Goal: Transaction & Acquisition: Obtain resource

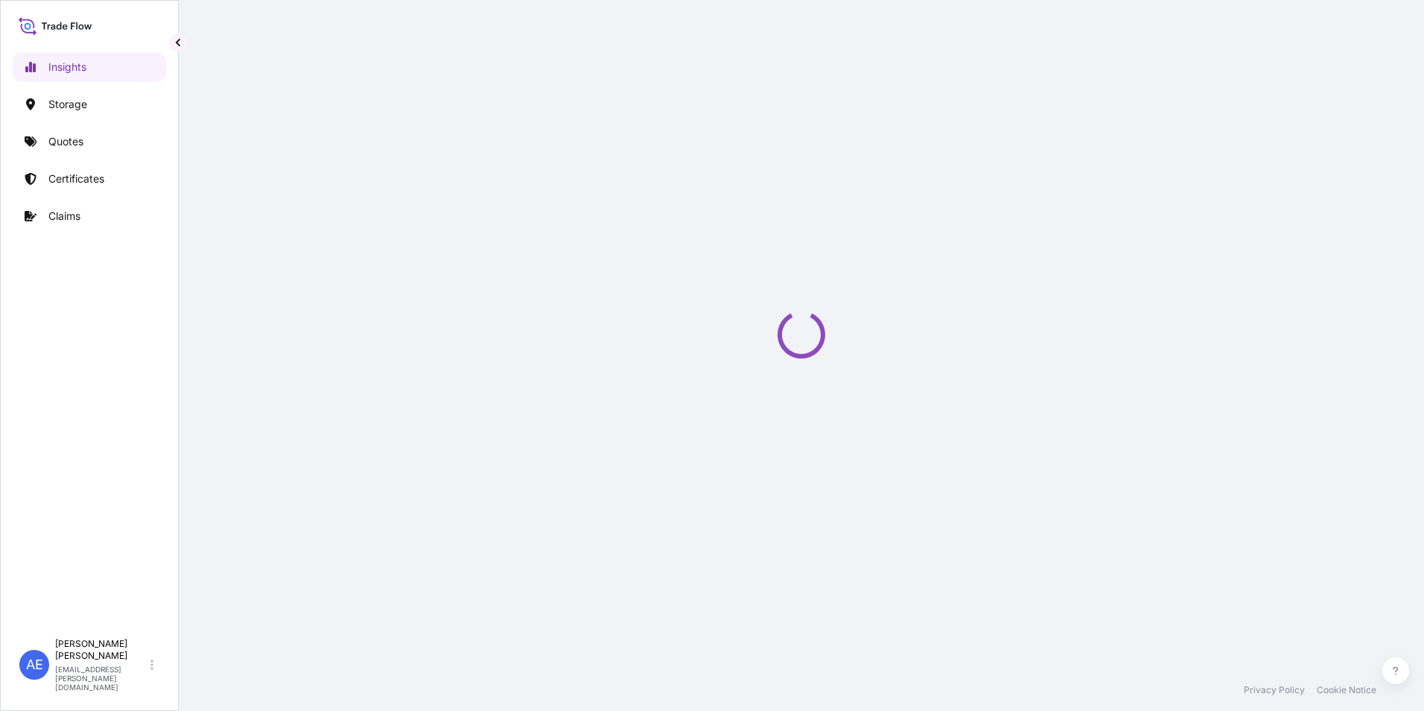
select select "2025"
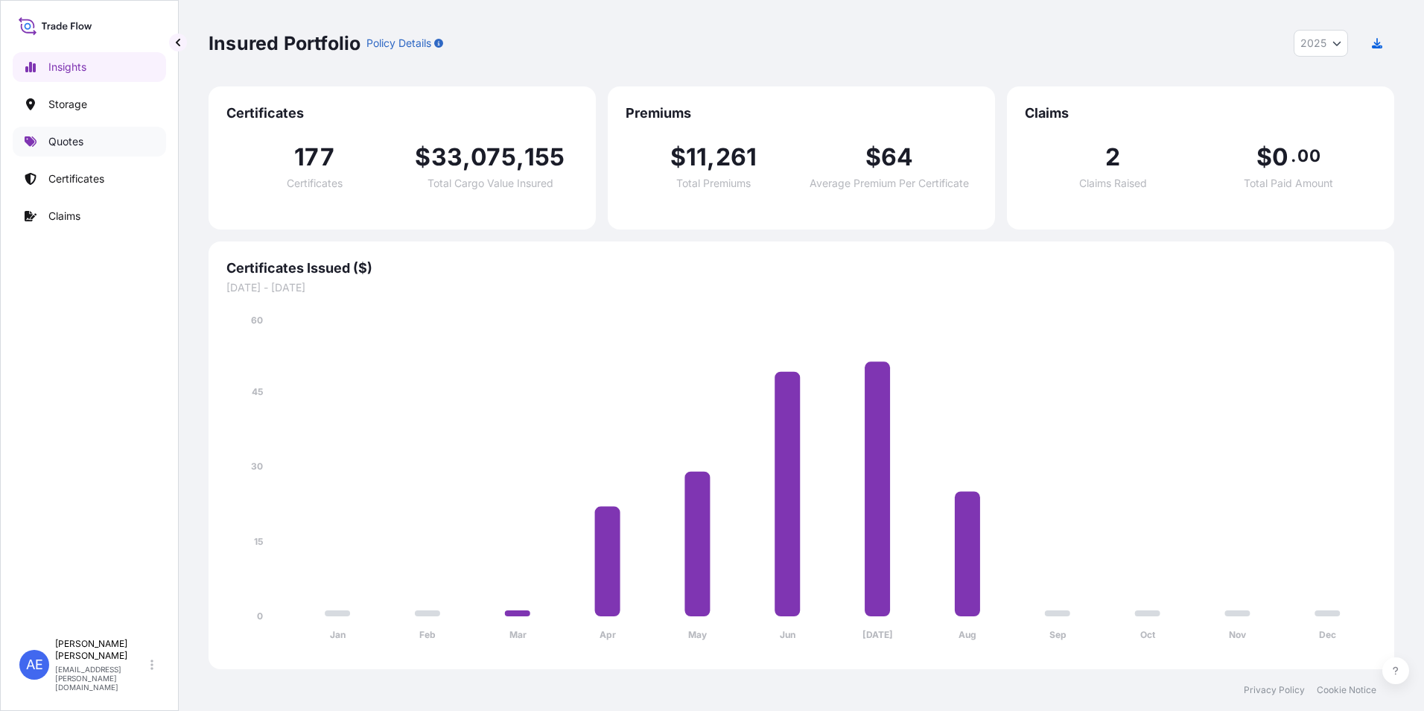
click at [60, 142] on p "Quotes" at bounding box center [65, 141] width 35 height 15
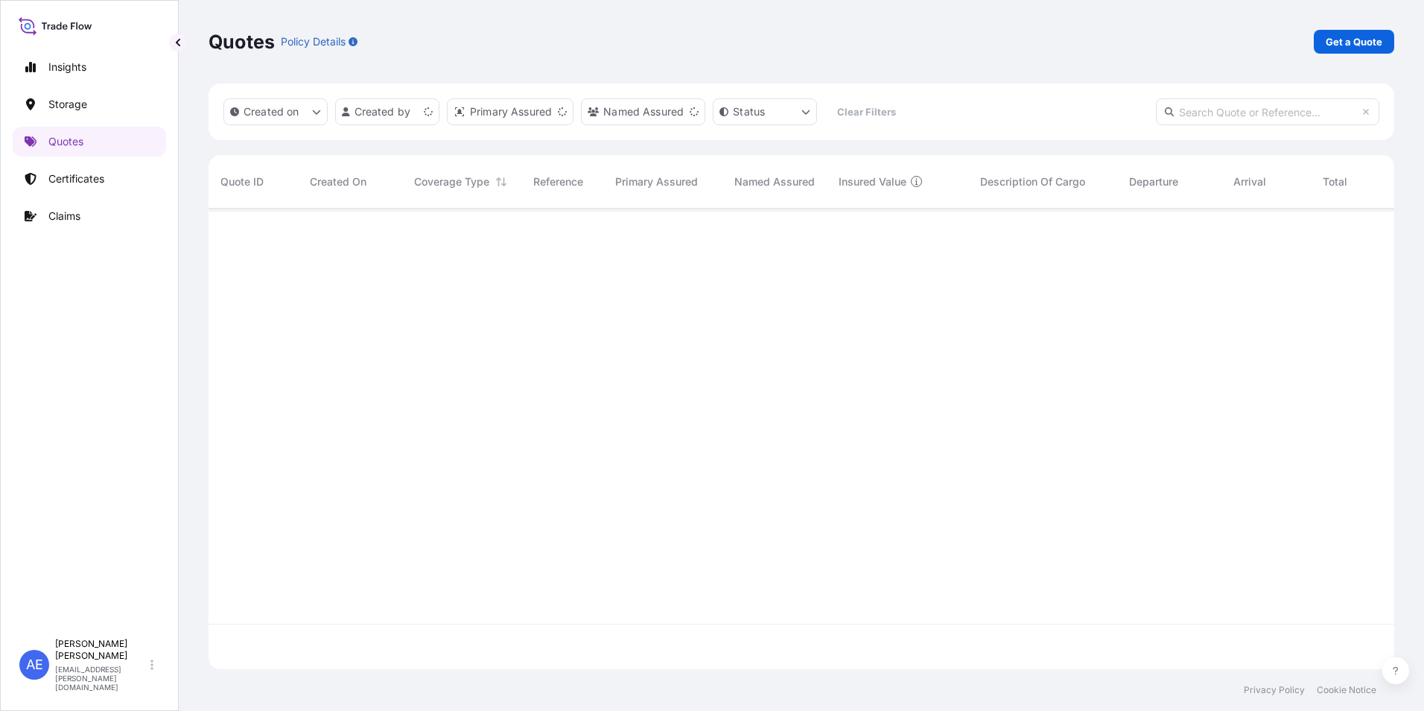
scroll to position [457, 1175]
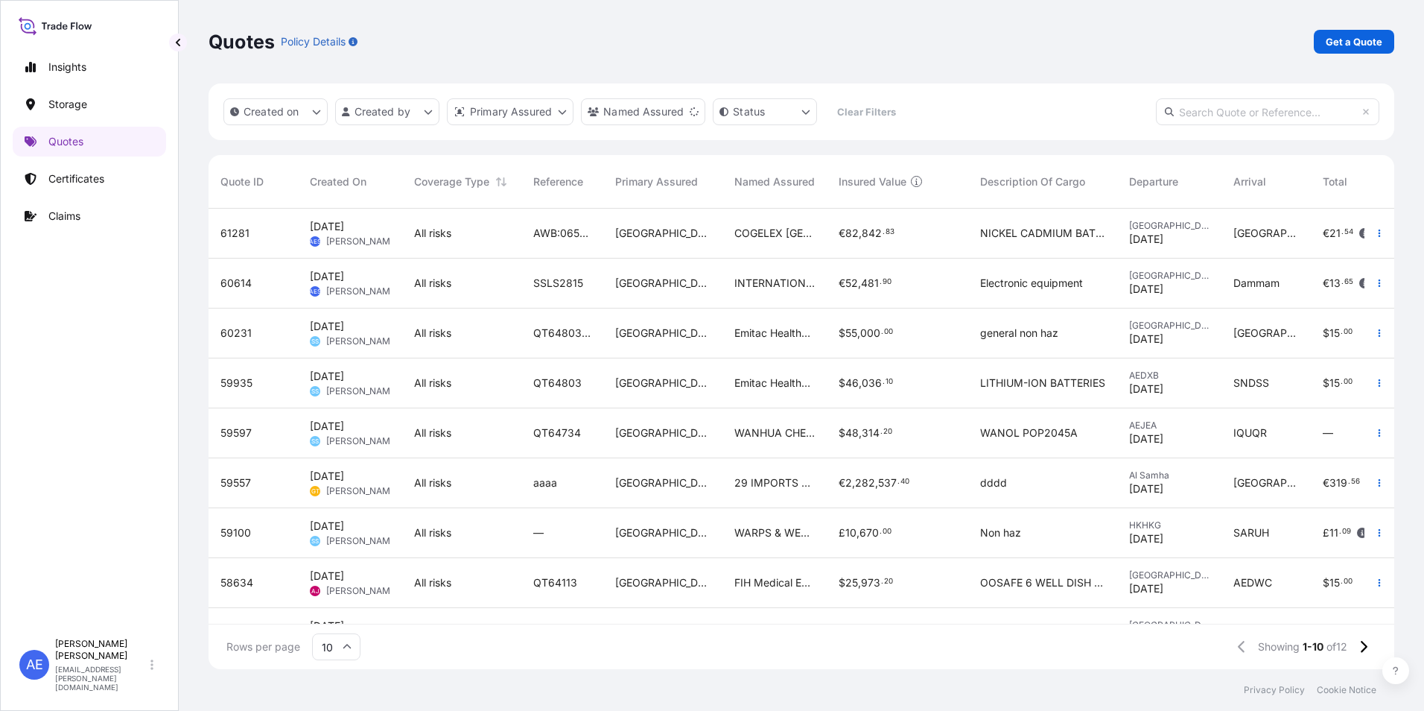
click at [1356, 54] on div "Quotes Policy Details Get a Quote" at bounding box center [802, 41] width 1186 height 83
click at [1345, 48] on p "Get a Quote" at bounding box center [1354, 41] width 57 height 15
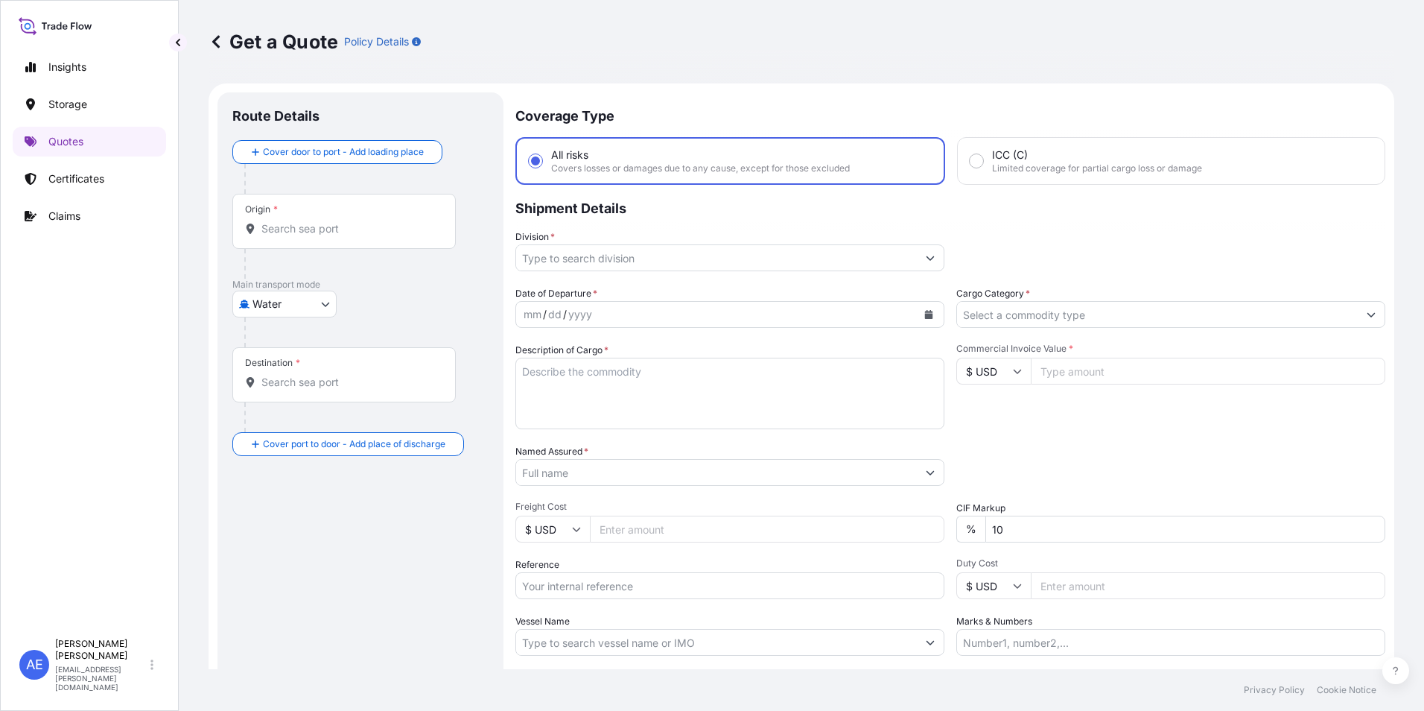
scroll to position [24, 0]
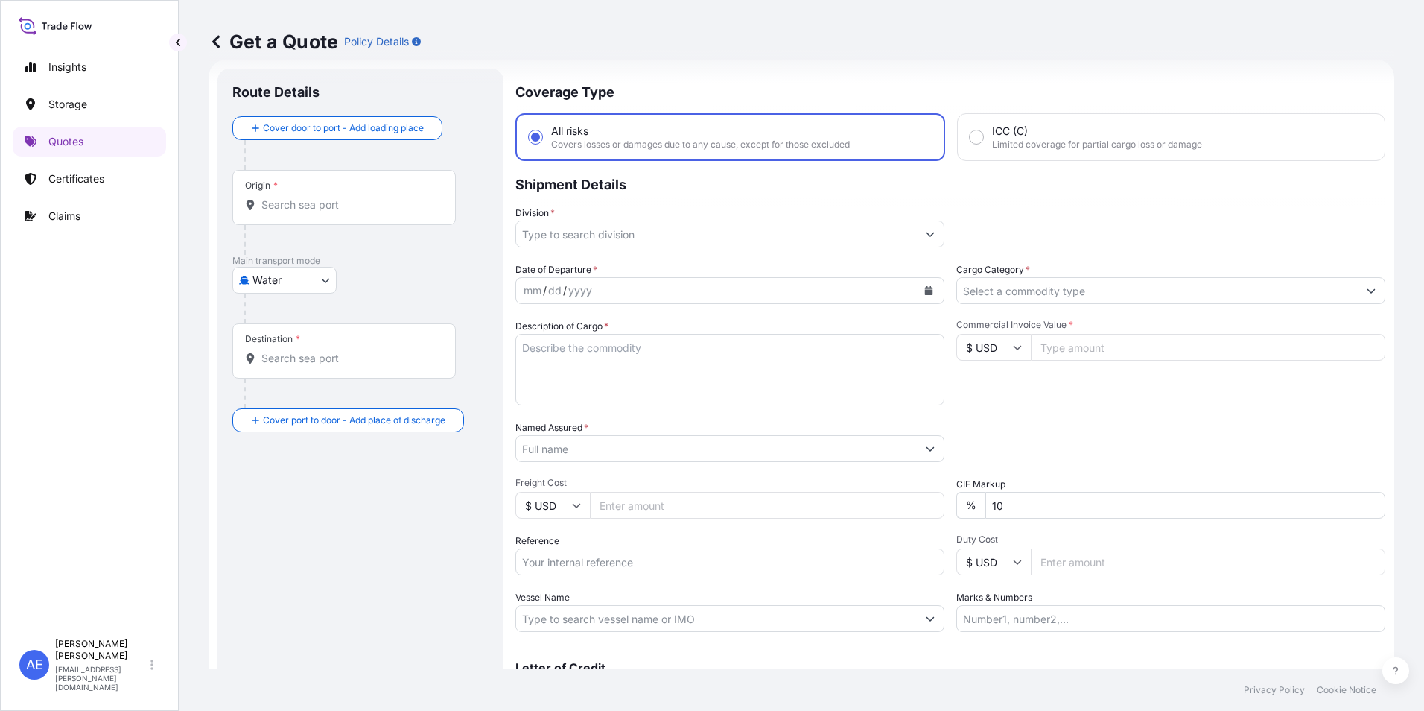
drag, startPoint x: 329, startPoint y: 256, endPoint x: 325, endPoint y: 266, distance: 10.4
click at [328, 260] on p "Main transport mode" at bounding box center [360, 261] width 256 height 12
click at [314, 279] on body "Insights Storage Quotes Certificates Claims AE [PERSON_NAME] Samuel [EMAIL_ADDR…" at bounding box center [712, 355] width 1424 height 711
click at [288, 323] on div "Air" at bounding box center [284, 318] width 92 height 27
select select "Air"
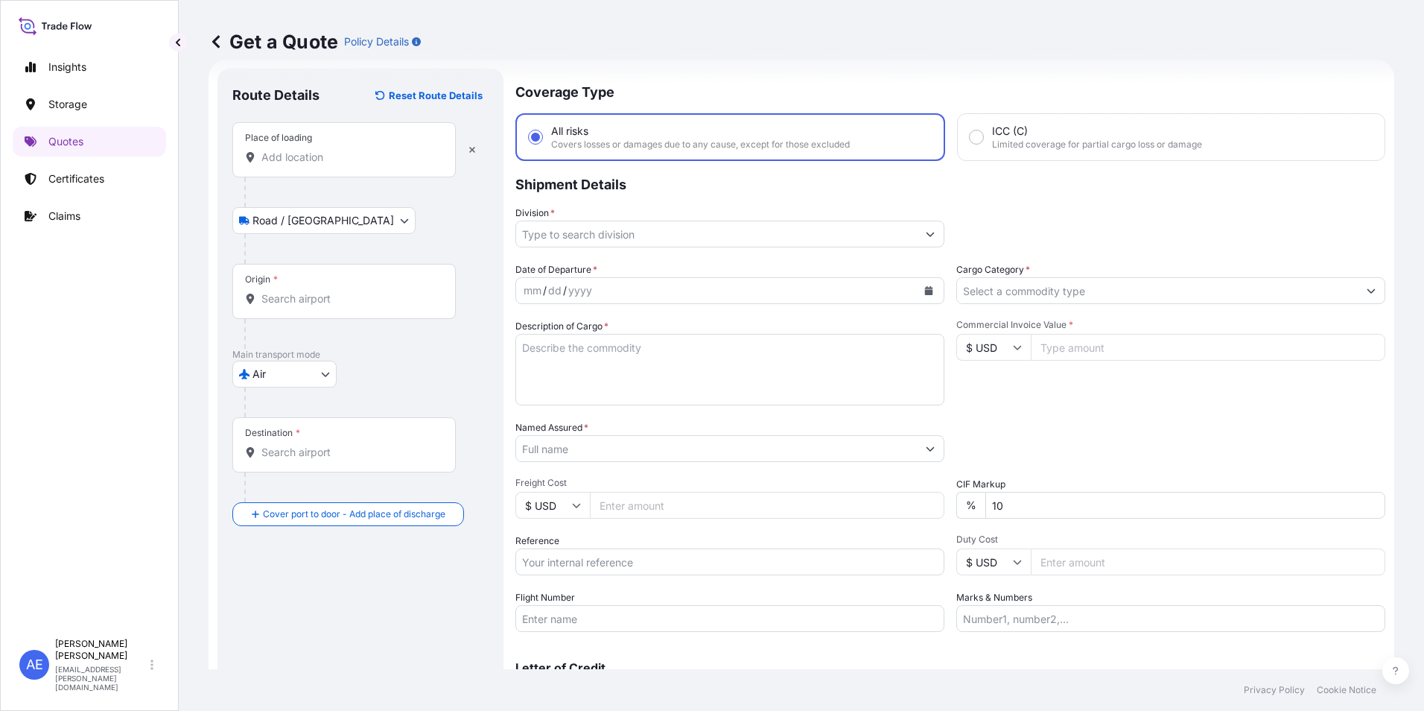
click at [289, 149] on div "Place of loading" at bounding box center [343, 149] width 223 height 55
click at [289, 150] on input "Place of loading" at bounding box center [349, 157] width 176 height 15
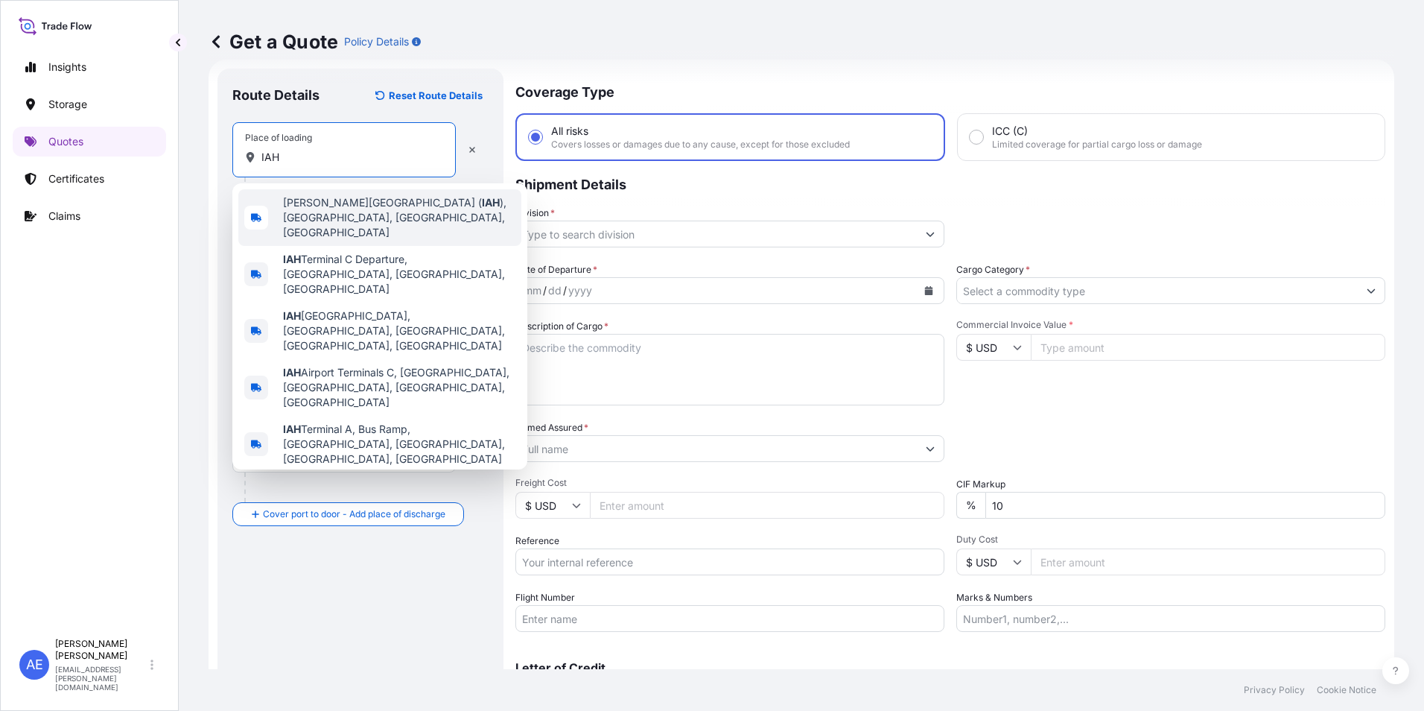
click at [358, 216] on span "[PERSON_NAME][GEOGRAPHIC_DATA] ( [GEOGRAPHIC_DATA] ), [GEOGRAPHIC_DATA], [GEOGR…" at bounding box center [399, 217] width 232 height 45
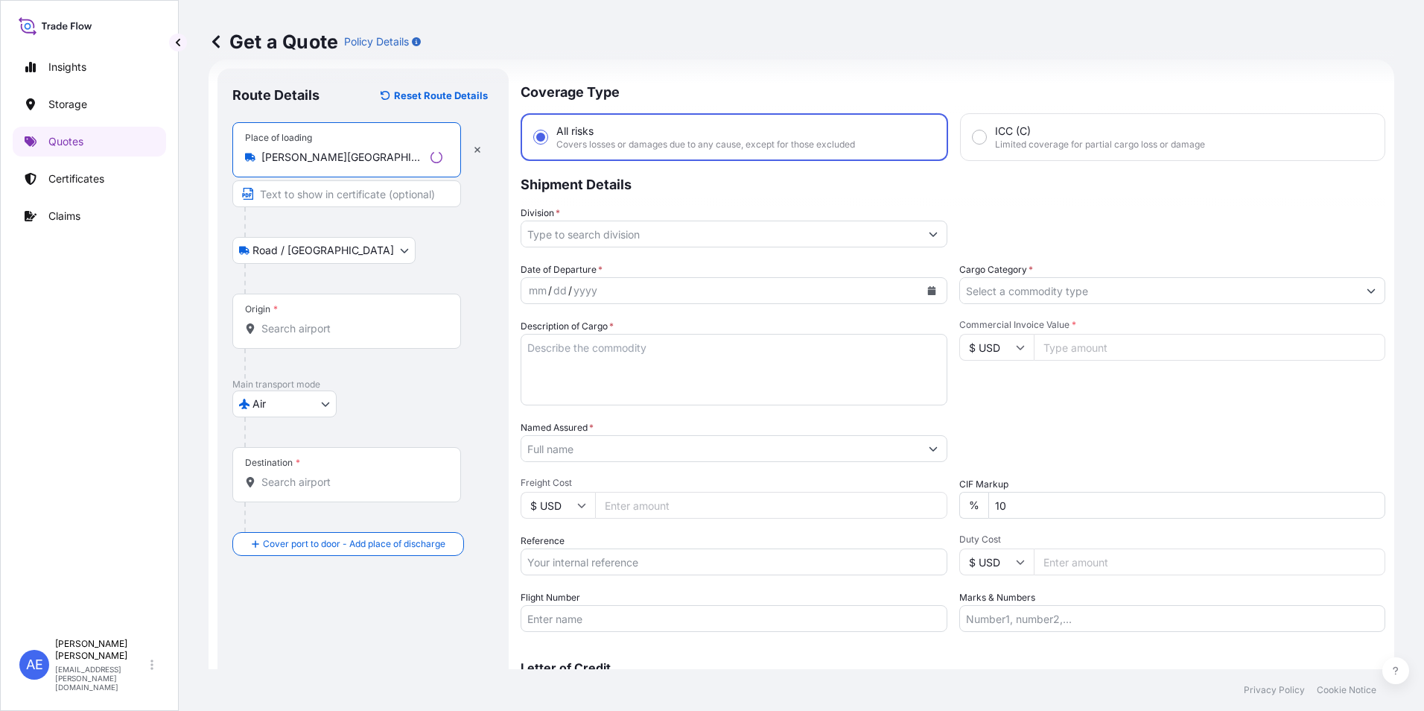
type input "[PERSON_NAME][GEOGRAPHIC_DATA] ([GEOGRAPHIC_DATA]), [GEOGRAPHIC_DATA], [GEOGRAP…"
click at [306, 303] on div "Origin *" at bounding box center [346, 320] width 229 height 55
click at [306, 321] on input "Origin *" at bounding box center [351, 328] width 181 height 15
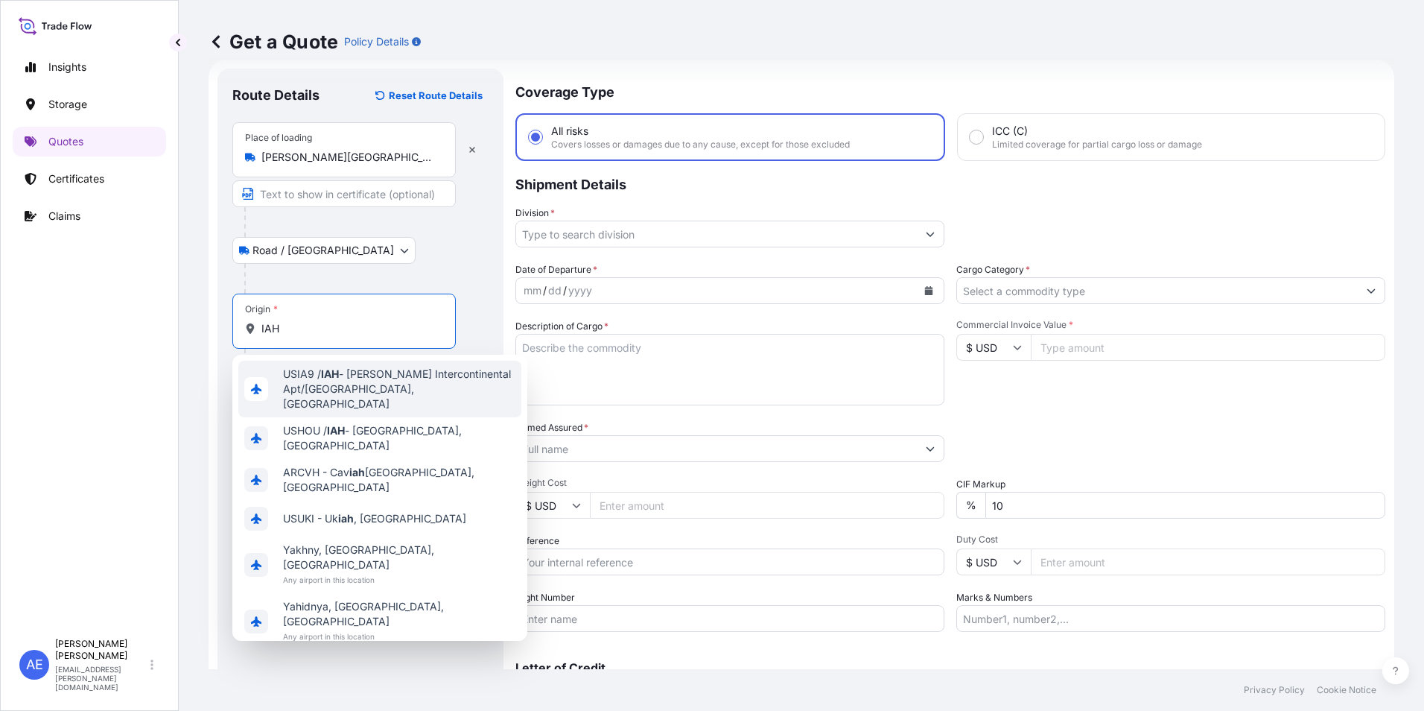
click at [387, 384] on span "USIA9 / IAH - [PERSON_NAME] Intercontinental Apt/[GEOGRAPHIC_DATA], [GEOGRAPHIC…" at bounding box center [399, 388] width 232 height 45
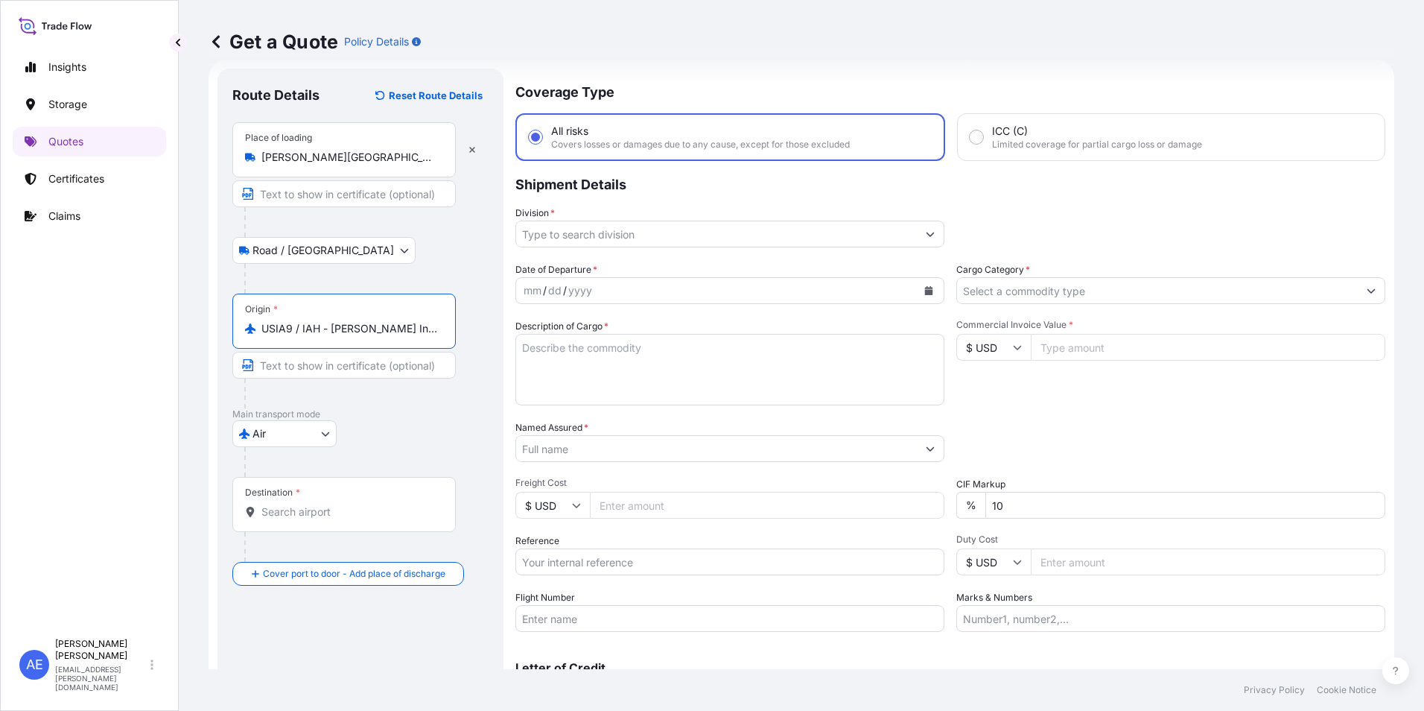
type input "USIA9 / IAH - [PERSON_NAME] Intercontinental Apt/[GEOGRAPHIC_DATA], [GEOGRAPHIC…"
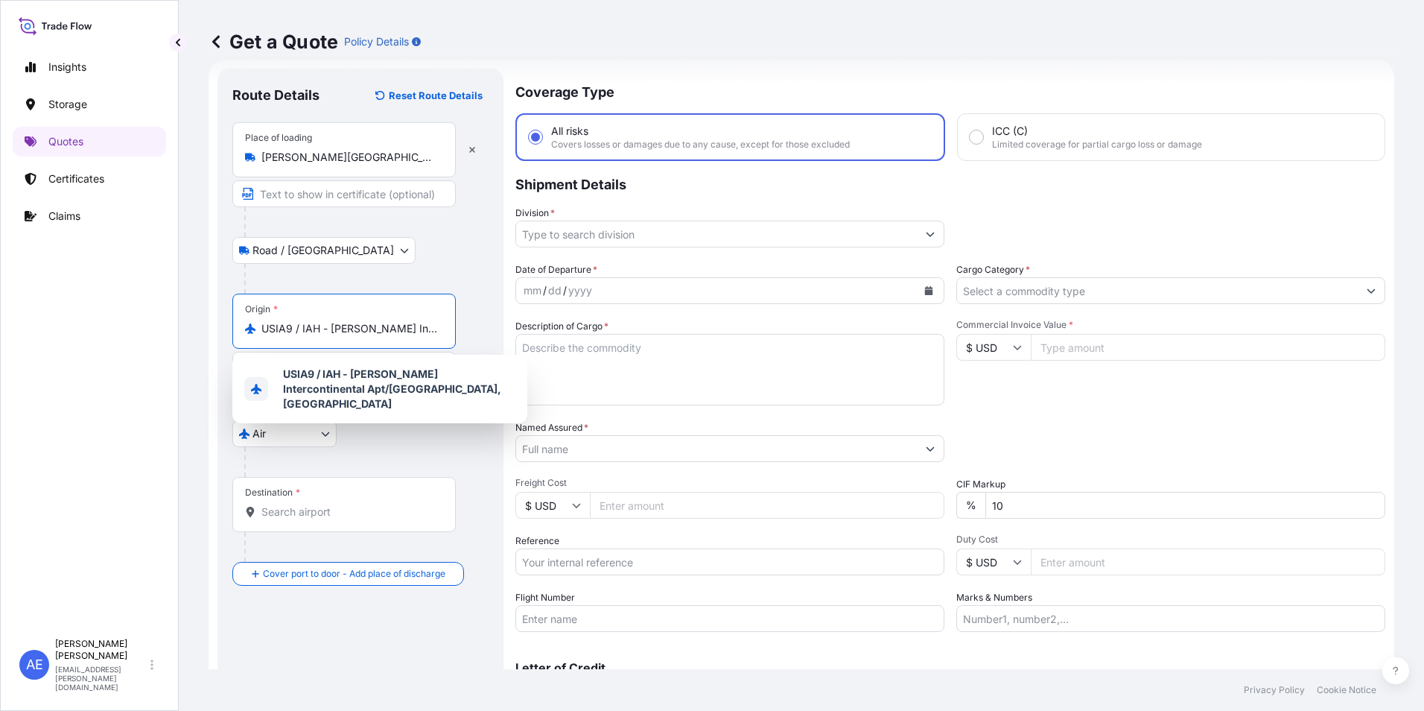
click at [294, 512] on input "Destination *" at bounding box center [349, 511] width 176 height 15
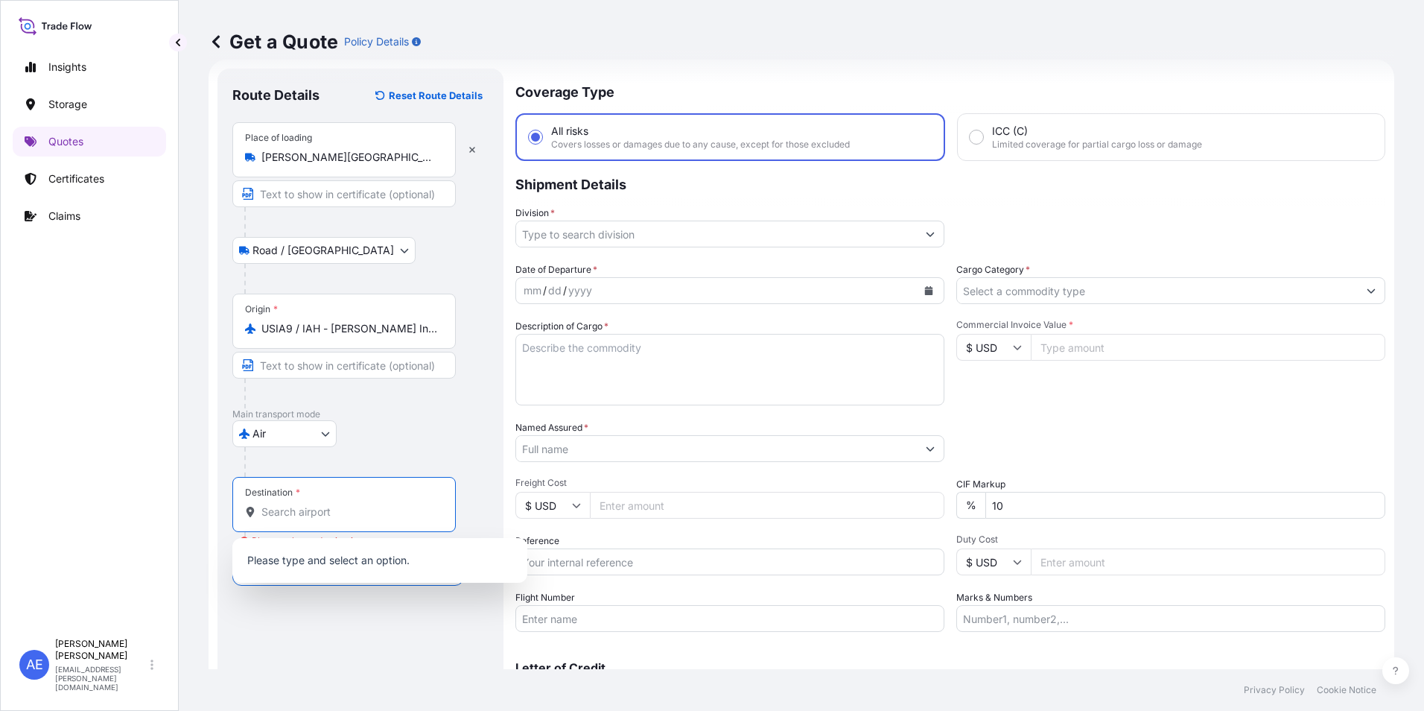
click at [269, 504] on input "Destination * Please select a destination" at bounding box center [349, 511] width 176 height 15
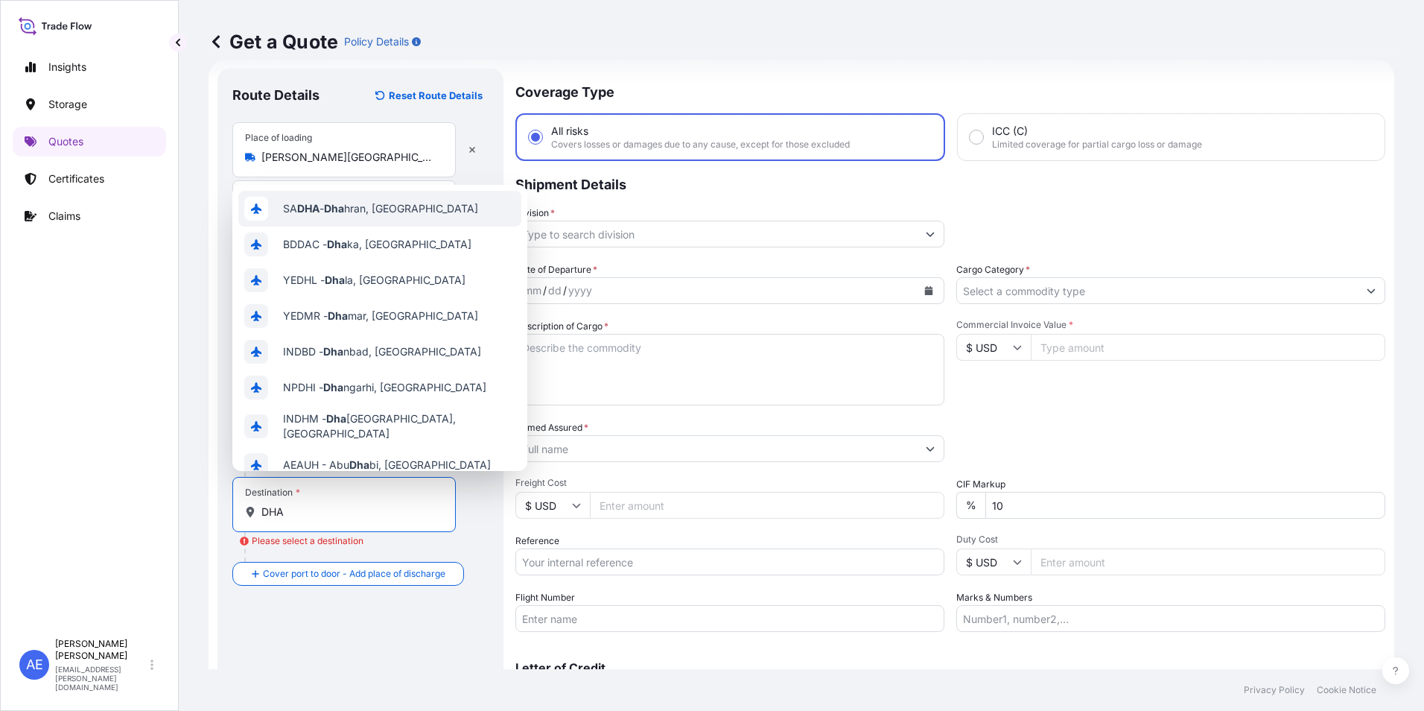
click at [378, 218] on div "SA DHA - Dha hran, [GEOGRAPHIC_DATA]" at bounding box center [379, 209] width 283 height 36
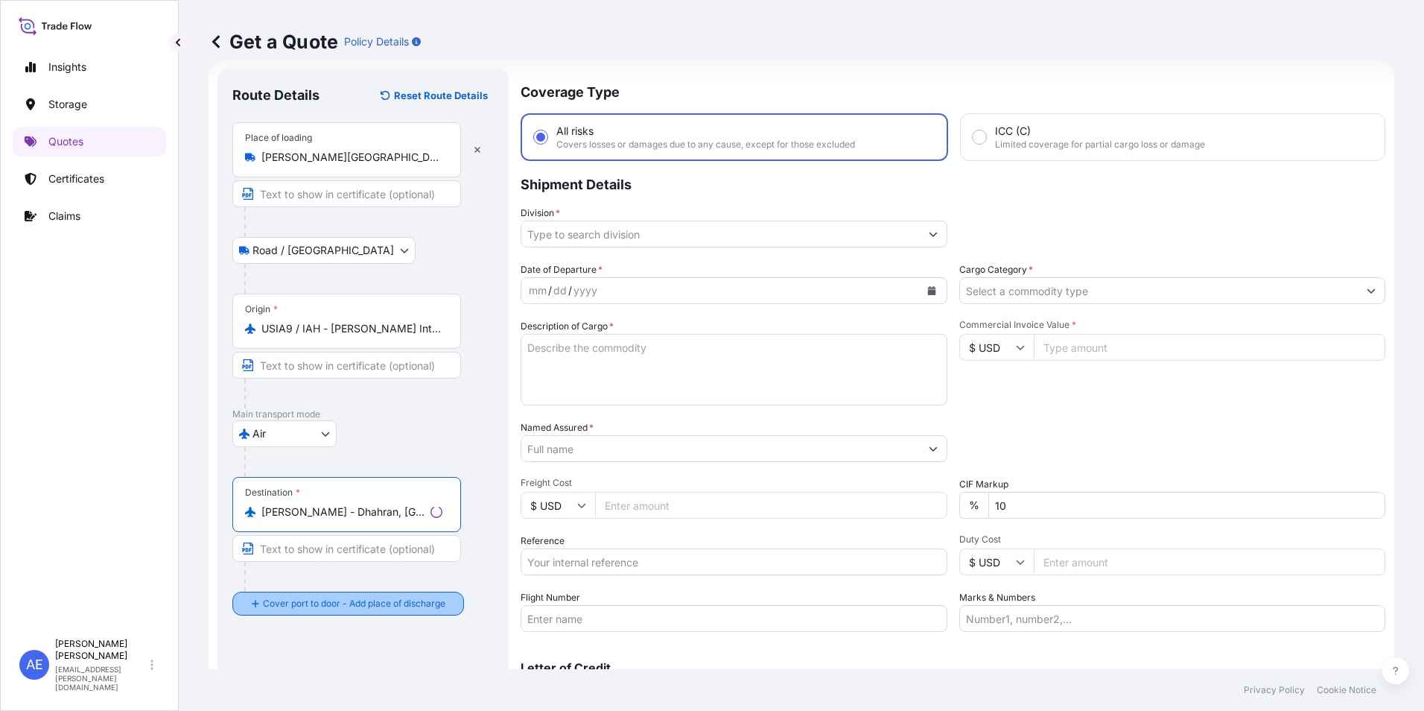
type input "[PERSON_NAME] - Dhahran, [GEOGRAPHIC_DATA]"
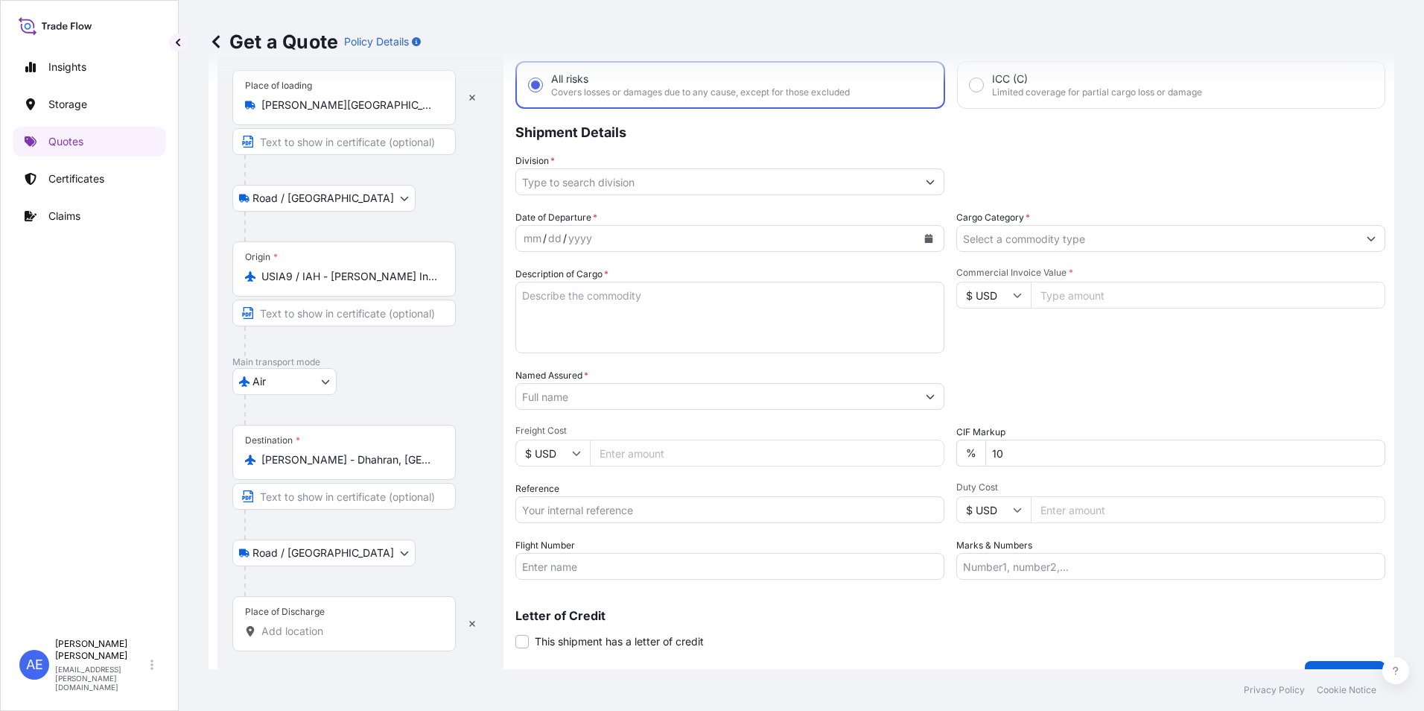
scroll to position [107, 0]
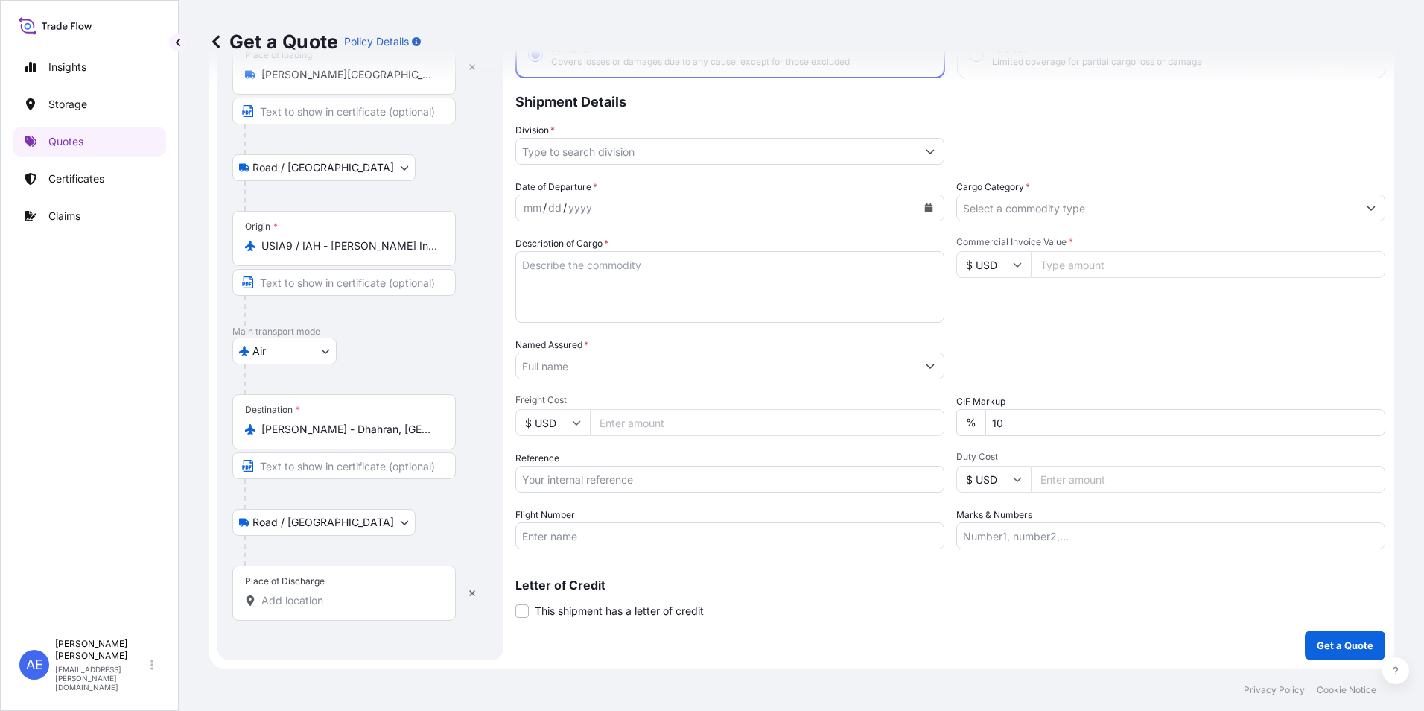
click at [289, 595] on input "Place of Discharge" at bounding box center [349, 600] width 176 height 15
type input "S"
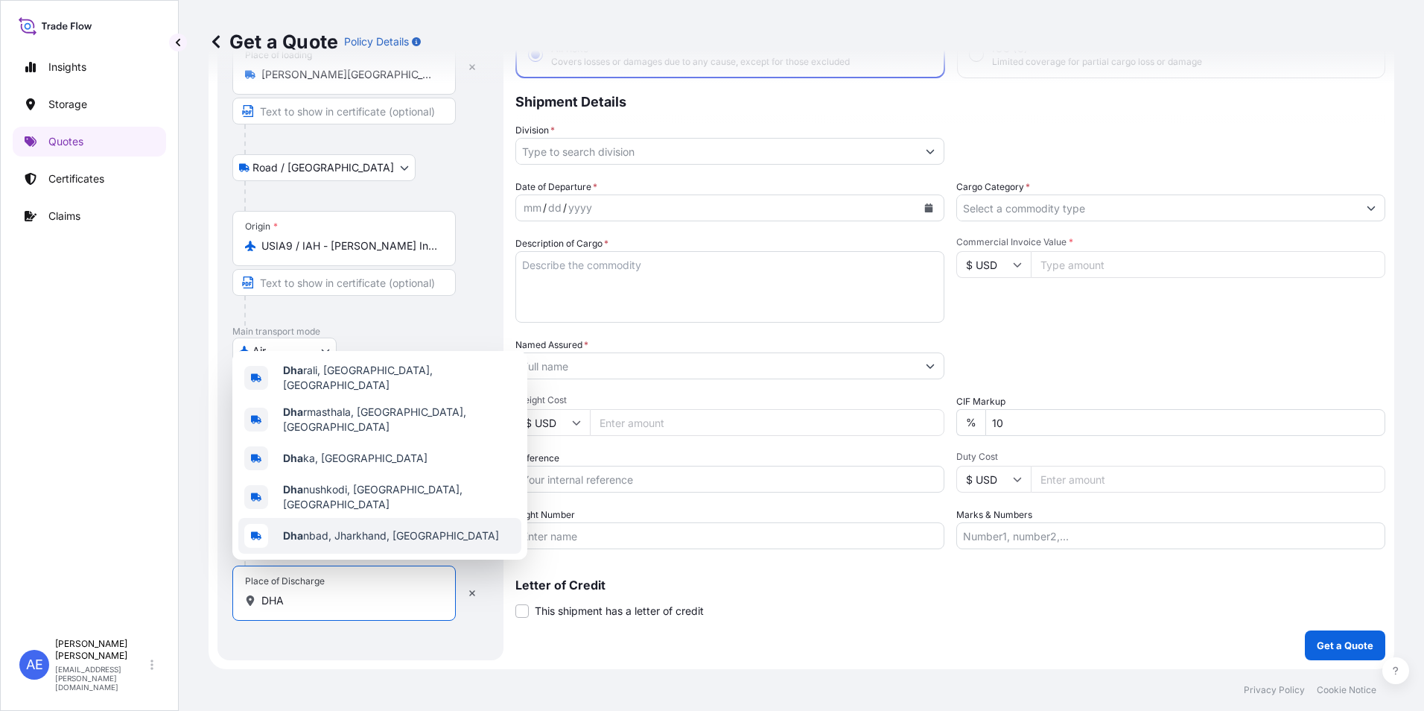
click at [297, 662] on form "Route Details Reset Route Details Place of loading [PERSON_NAME][GEOGRAPHIC_DAT…" at bounding box center [802, 323] width 1186 height 692
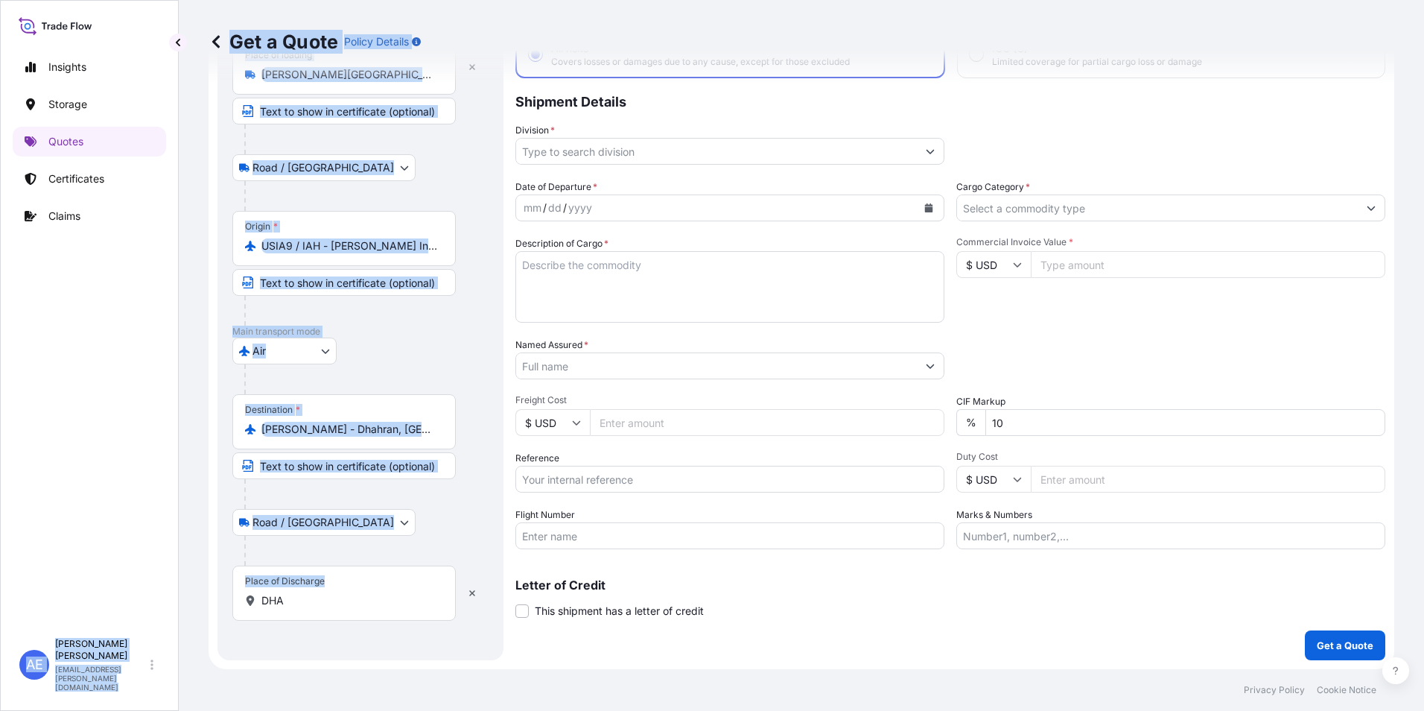
drag, startPoint x: 313, startPoint y: 613, endPoint x: 177, endPoint y: 611, distance: 136.3
click at [177, 611] on div "Insights Storage Quotes Certificates Claims AE [PERSON_NAME] Samuel [EMAIL_ADDR…" at bounding box center [712, 355] width 1424 height 711
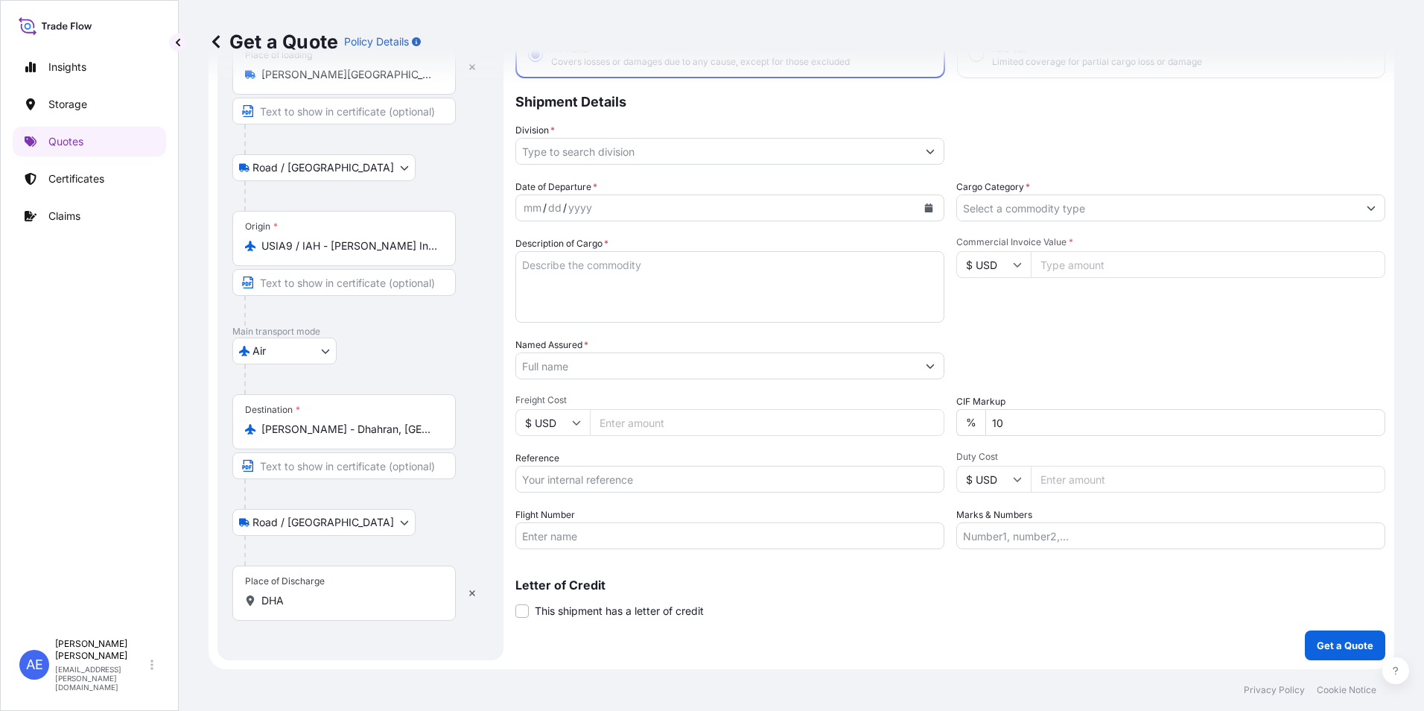
drag, startPoint x: 177, startPoint y: 611, endPoint x: 328, endPoint y: 611, distance: 151.2
click at [328, 611] on div "Place of Discharge DHA" at bounding box center [343, 592] width 223 height 55
click at [328, 608] on input "DHA" at bounding box center [349, 600] width 176 height 15
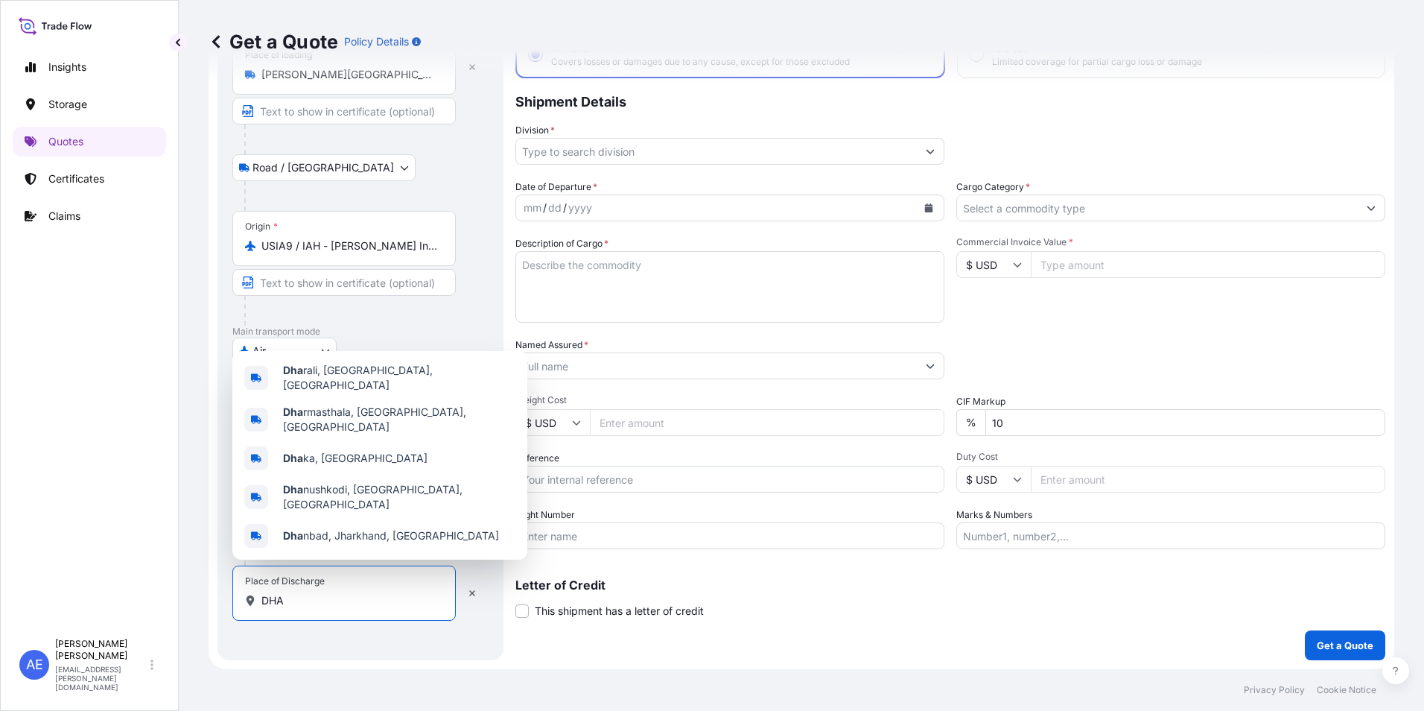
click at [337, 611] on div "Place of Discharge DHA" at bounding box center [343, 592] width 223 height 55
click at [337, 608] on input "DHA" at bounding box center [349, 600] width 176 height 15
drag, startPoint x: 334, startPoint y: 607, endPoint x: 182, endPoint y: 606, distance: 152.7
click at [182, 606] on div "Get a Quote Policy Details Route Details Reset Route Details Place of loading […" at bounding box center [801, 334] width 1245 height 669
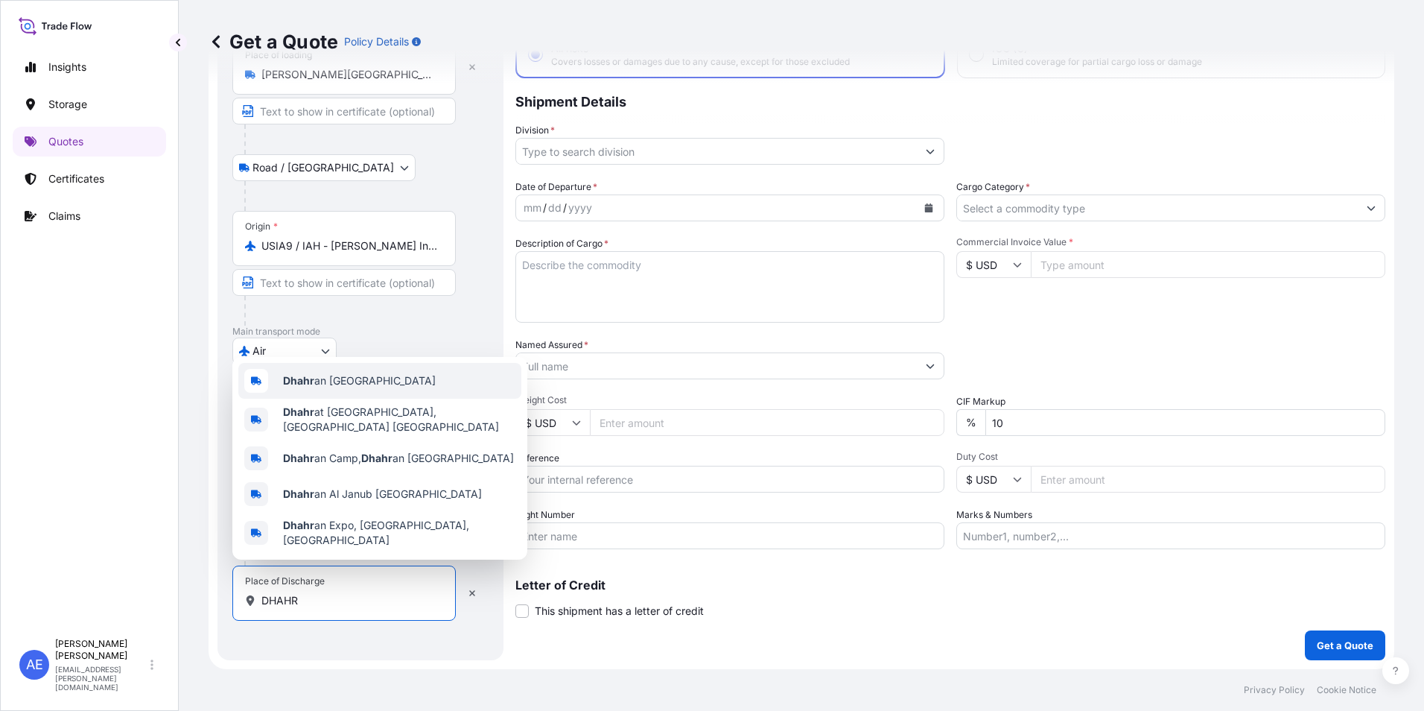
click at [356, 388] on span "Dhahr an [GEOGRAPHIC_DATA]" at bounding box center [359, 380] width 153 height 15
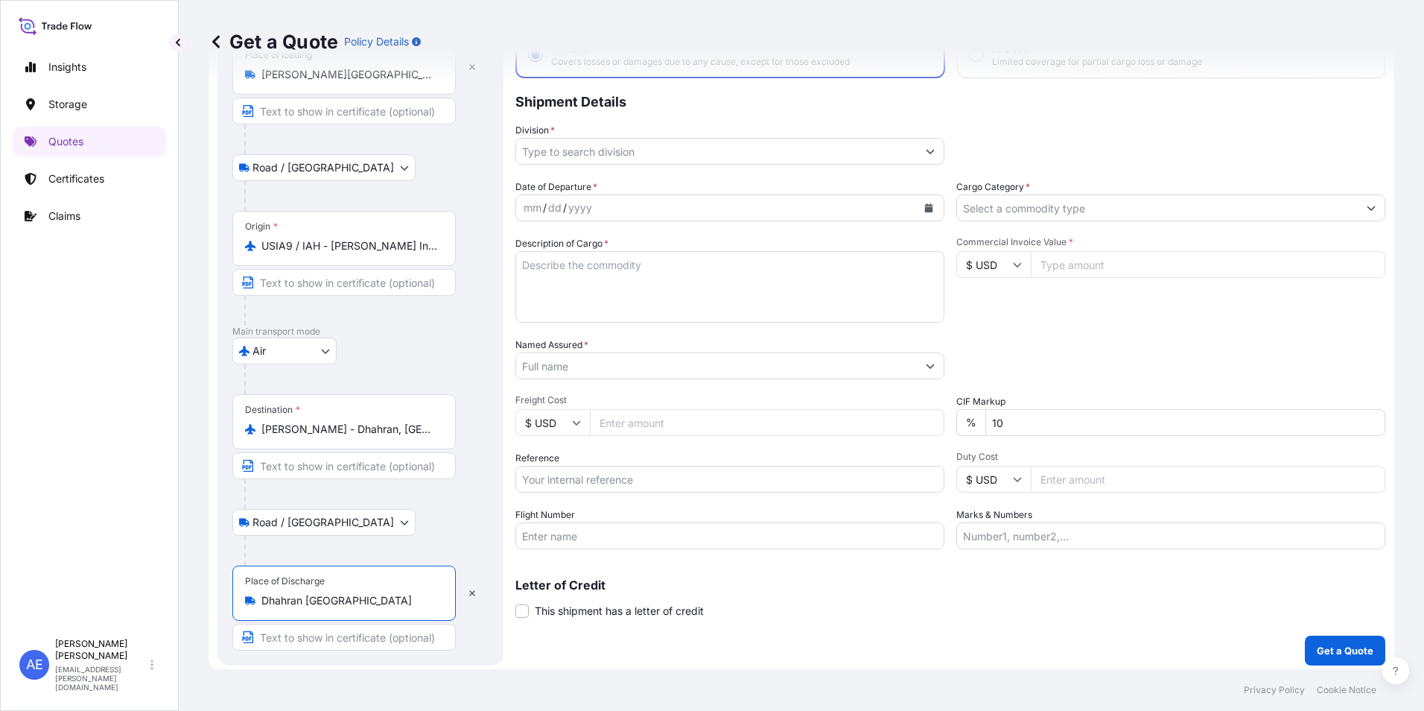
type input "Dhahran [GEOGRAPHIC_DATA]"
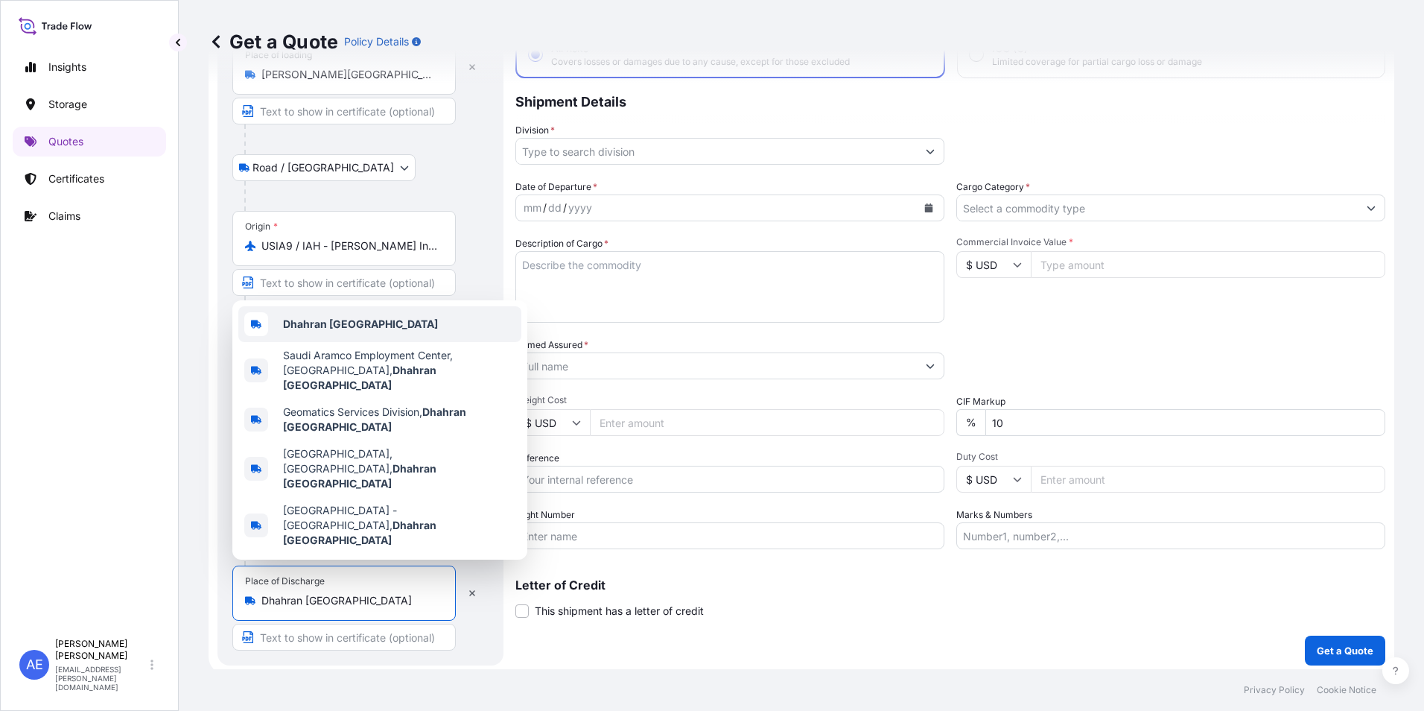
click at [337, 330] on b "Dhahran [GEOGRAPHIC_DATA]" at bounding box center [360, 323] width 155 height 13
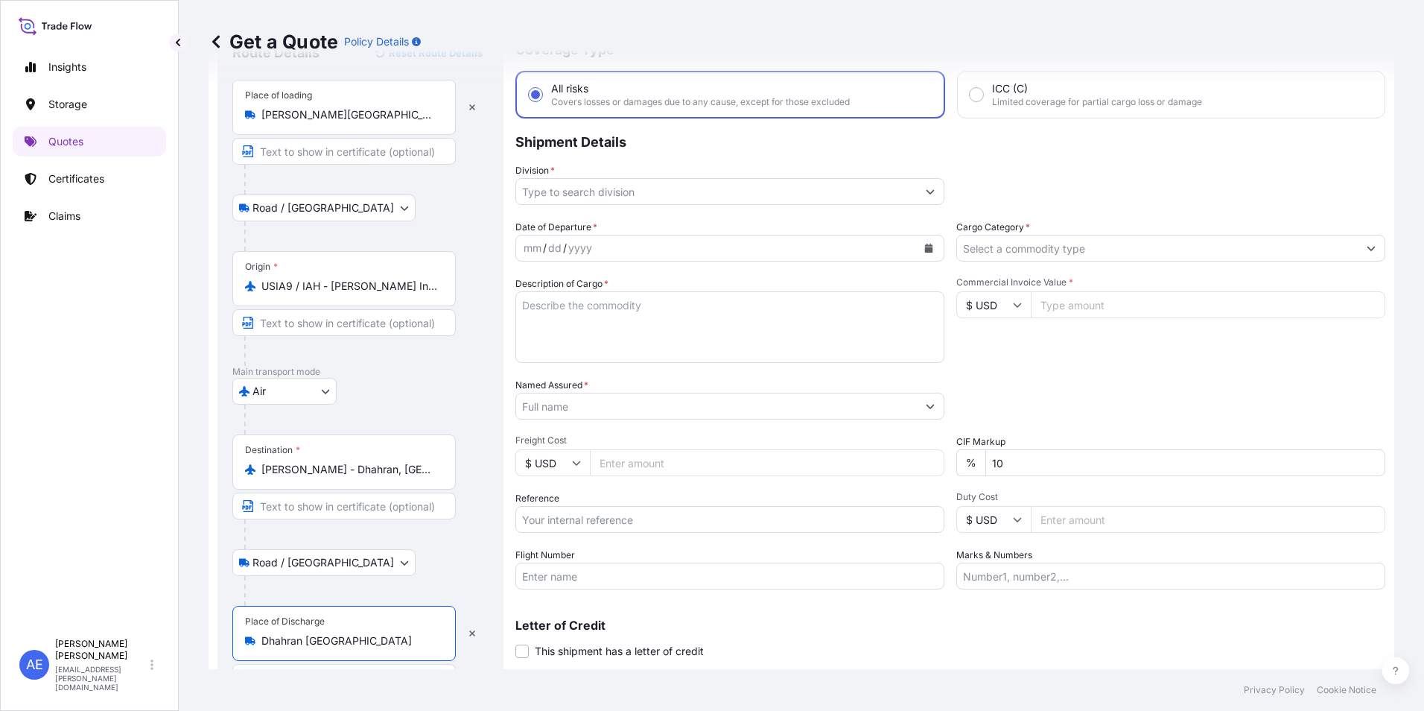
scroll to position [32, 0]
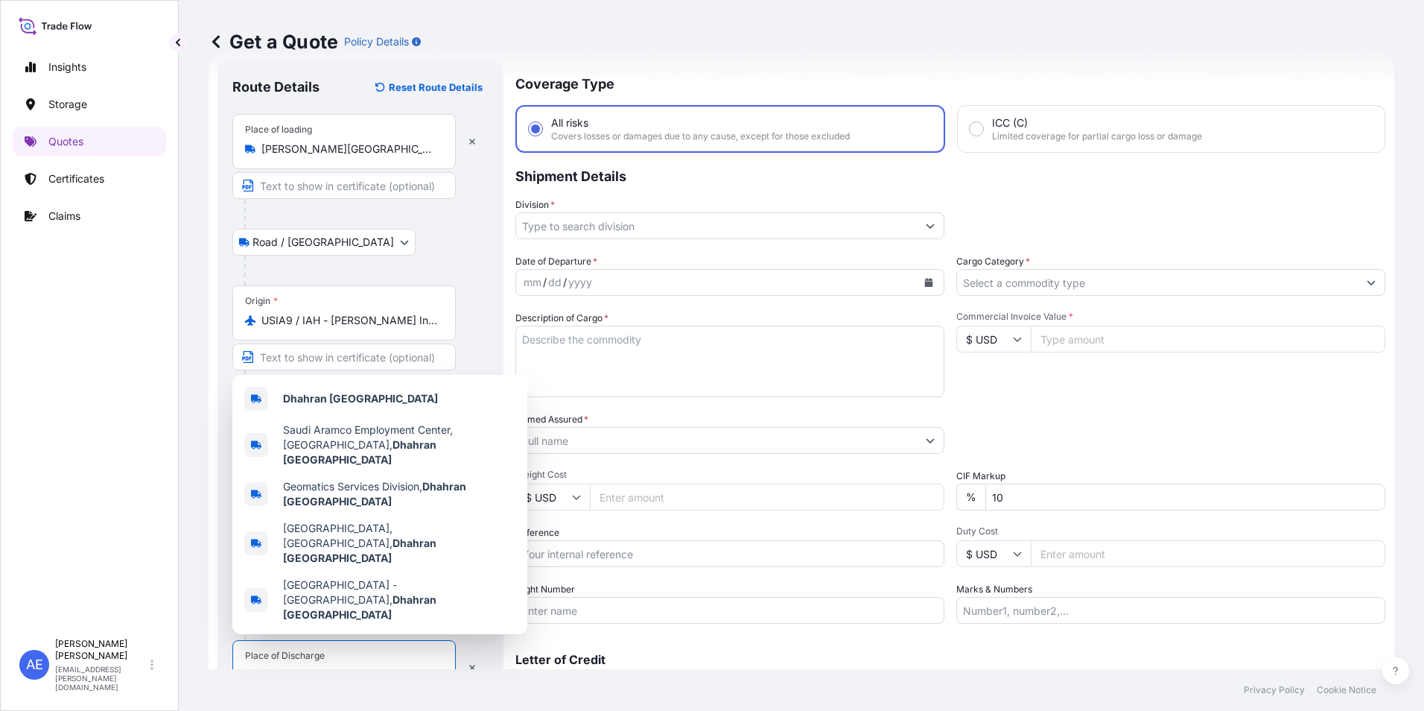
click at [901, 230] on input "Division *" at bounding box center [716, 225] width 401 height 27
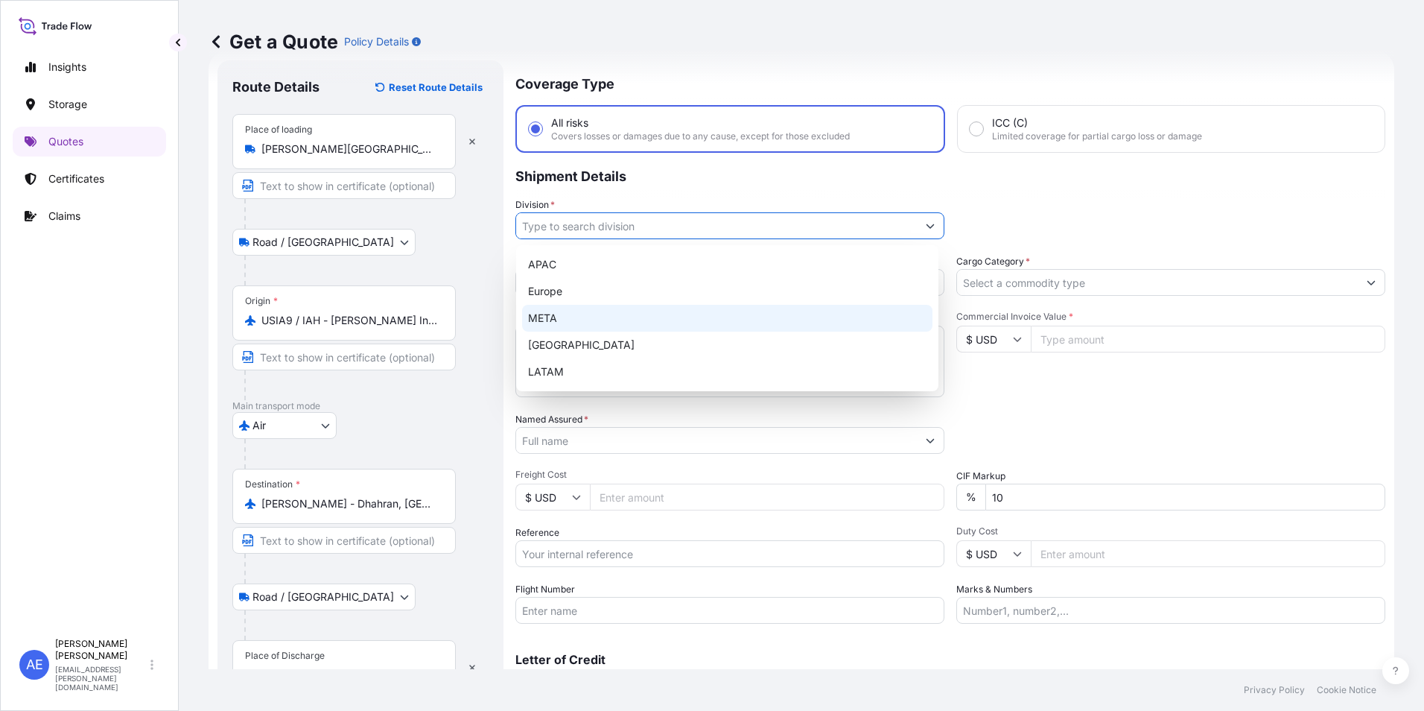
click at [624, 318] on div "META" at bounding box center [727, 318] width 410 height 27
type input "META"
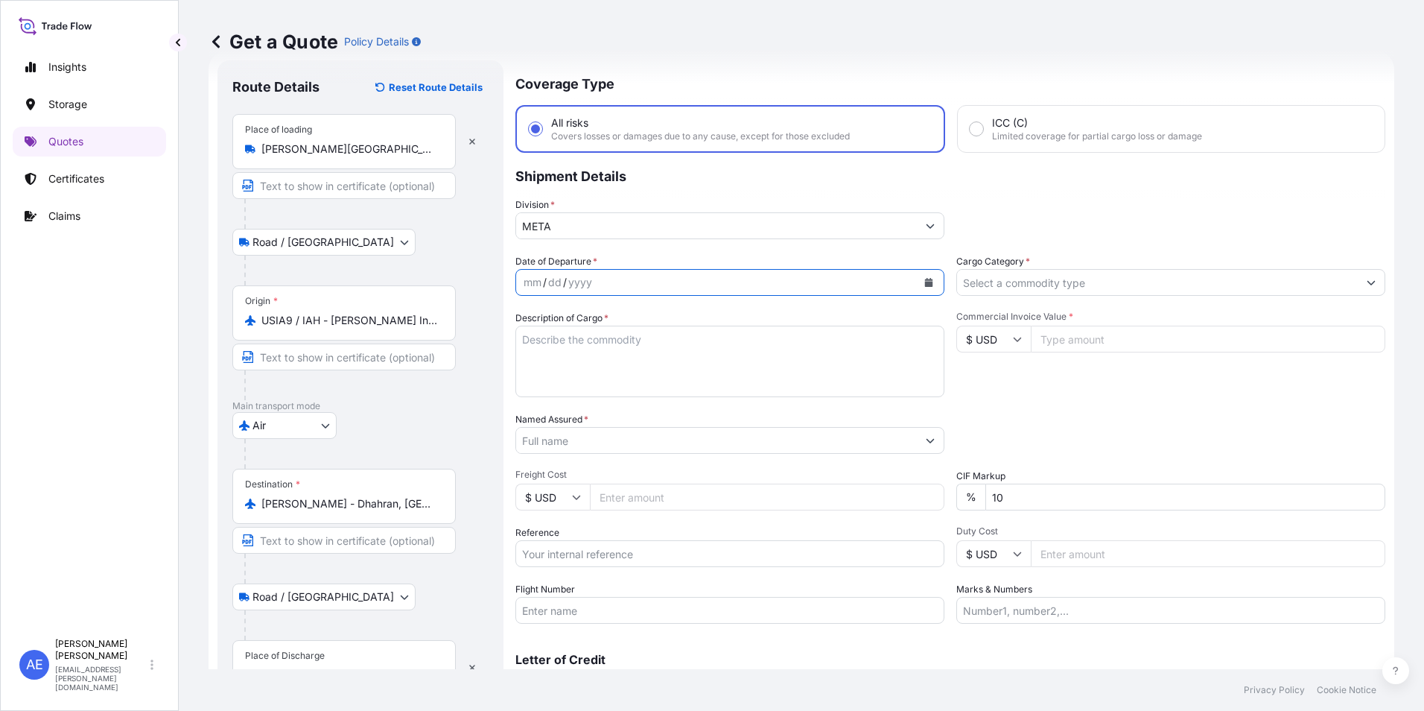
click at [932, 277] on button "Calendar" at bounding box center [929, 282] width 24 height 24
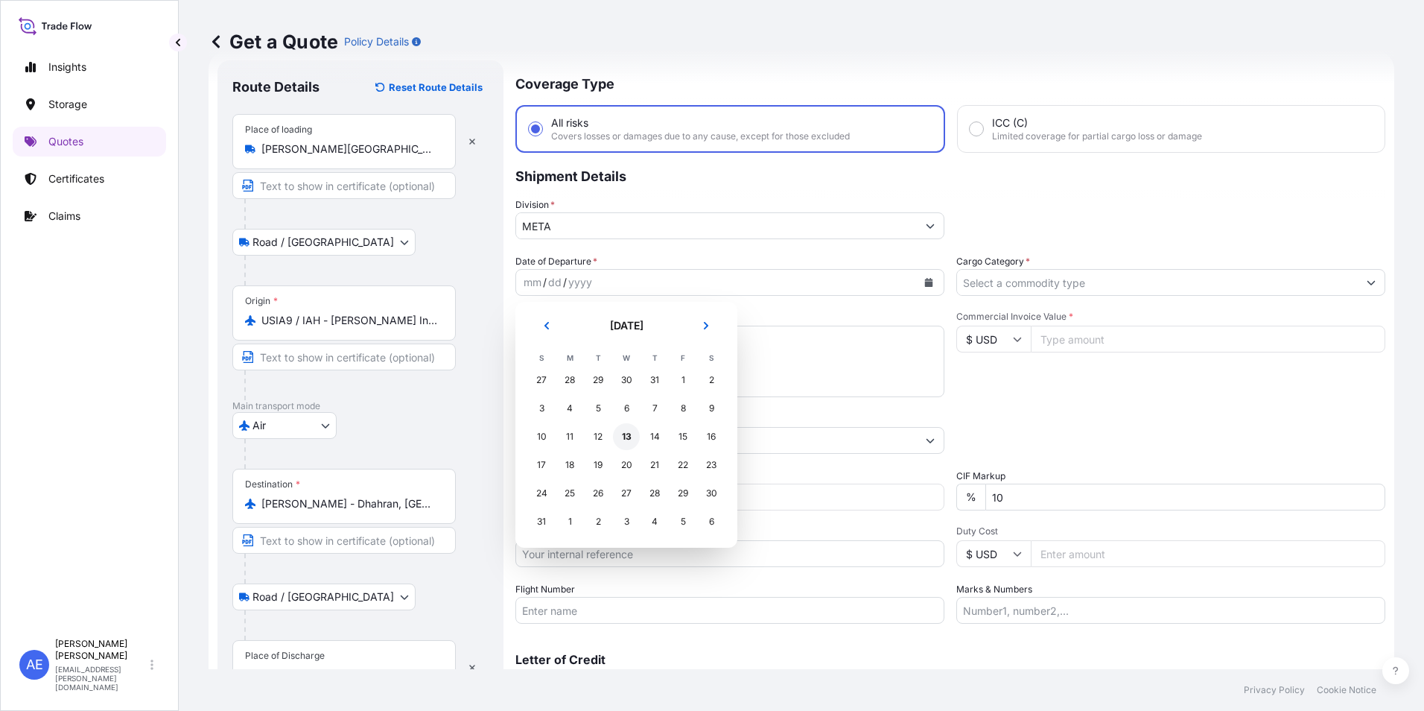
click at [620, 436] on div "13" at bounding box center [626, 436] width 27 height 27
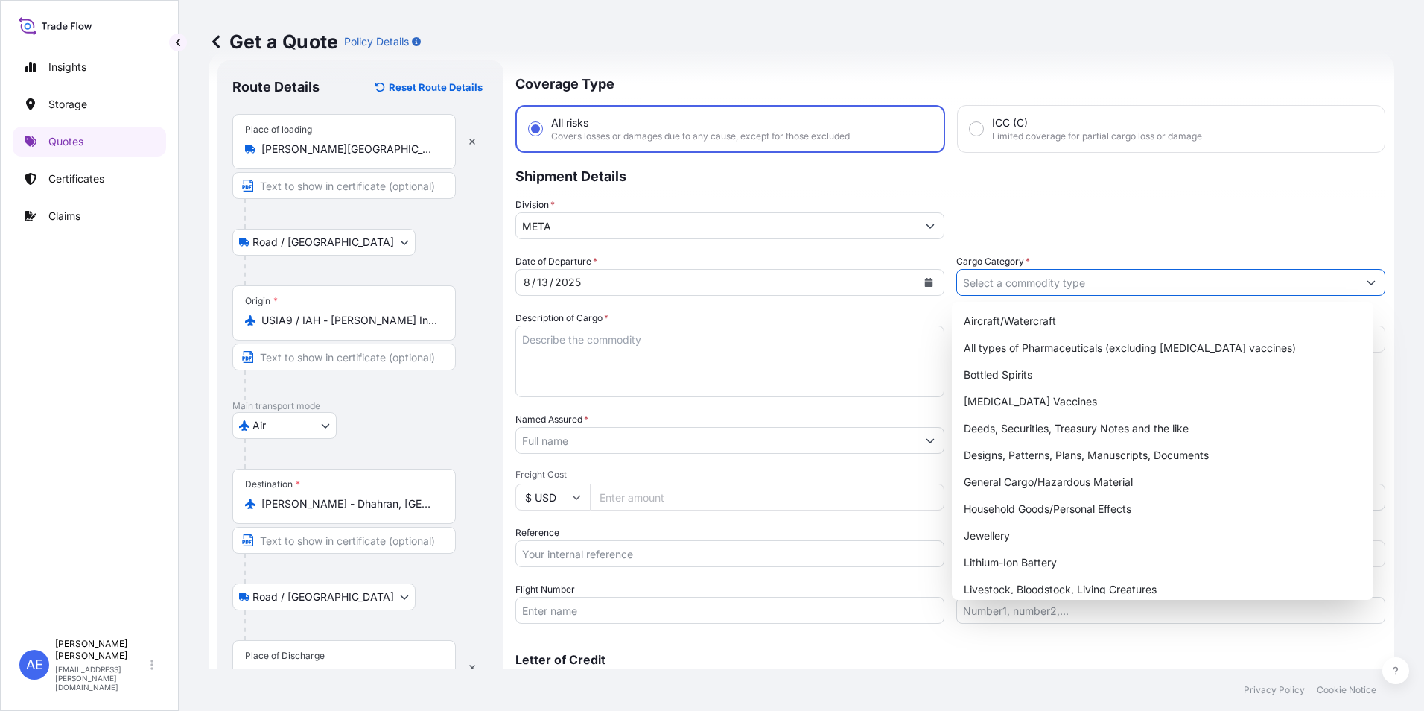
click at [1085, 288] on input "Cargo Category *" at bounding box center [1157, 282] width 401 height 27
click at [1119, 501] on div "Household Goods/Personal Effects" at bounding box center [1163, 508] width 410 height 27
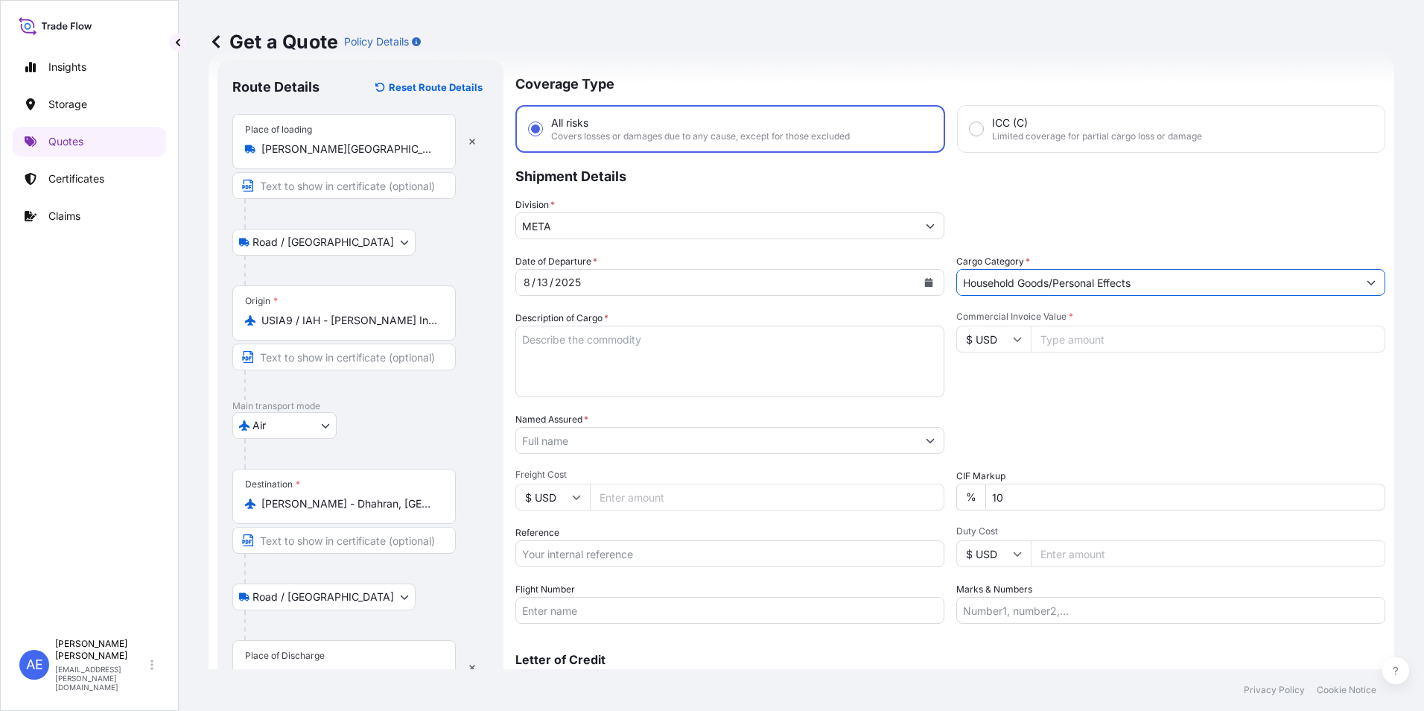
click at [1058, 285] on input "Household Goods/Personal Effects" at bounding box center [1157, 282] width 401 height 27
click at [1365, 280] on button "Show suggestions" at bounding box center [1371, 282] width 27 height 27
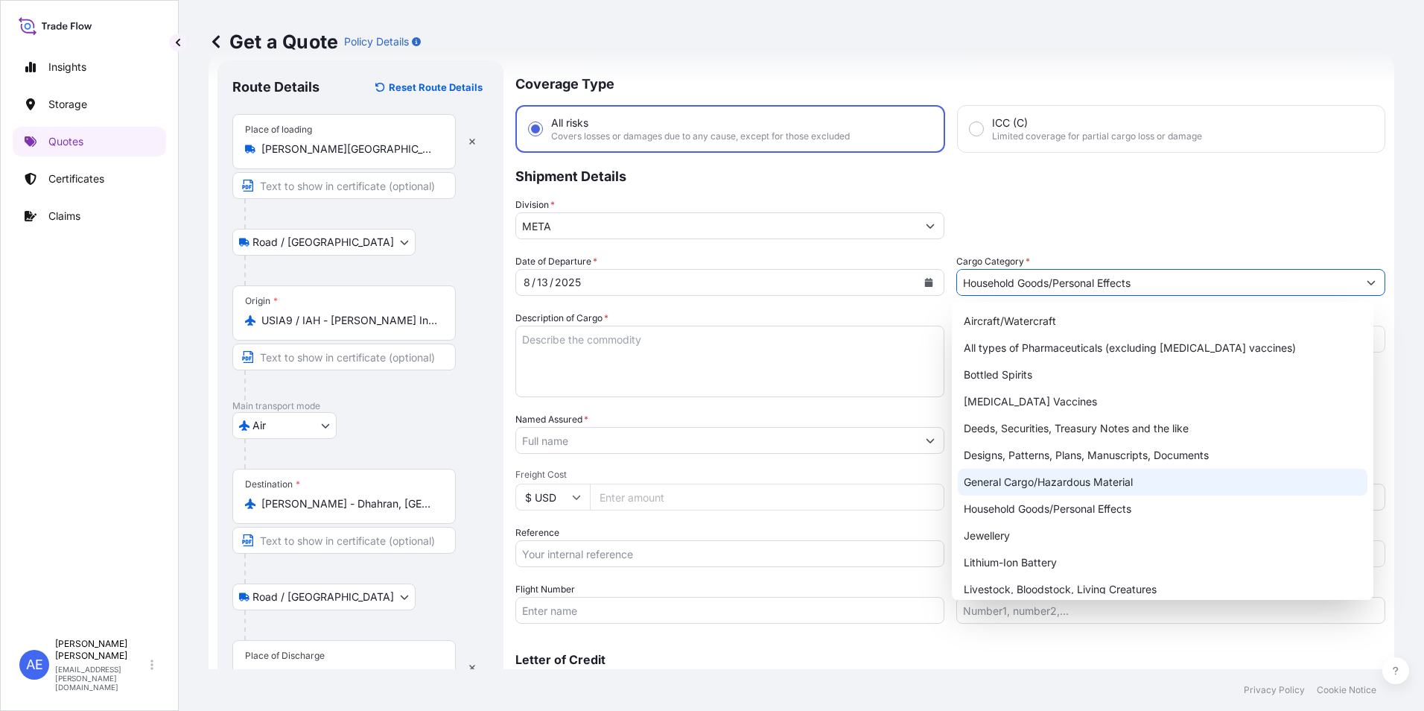
click at [1125, 486] on div "General Cargo/Hazardous Material" at bounding box center [1163, 482] width 410 height 27
type input "General Cargo/Hazardous Material"
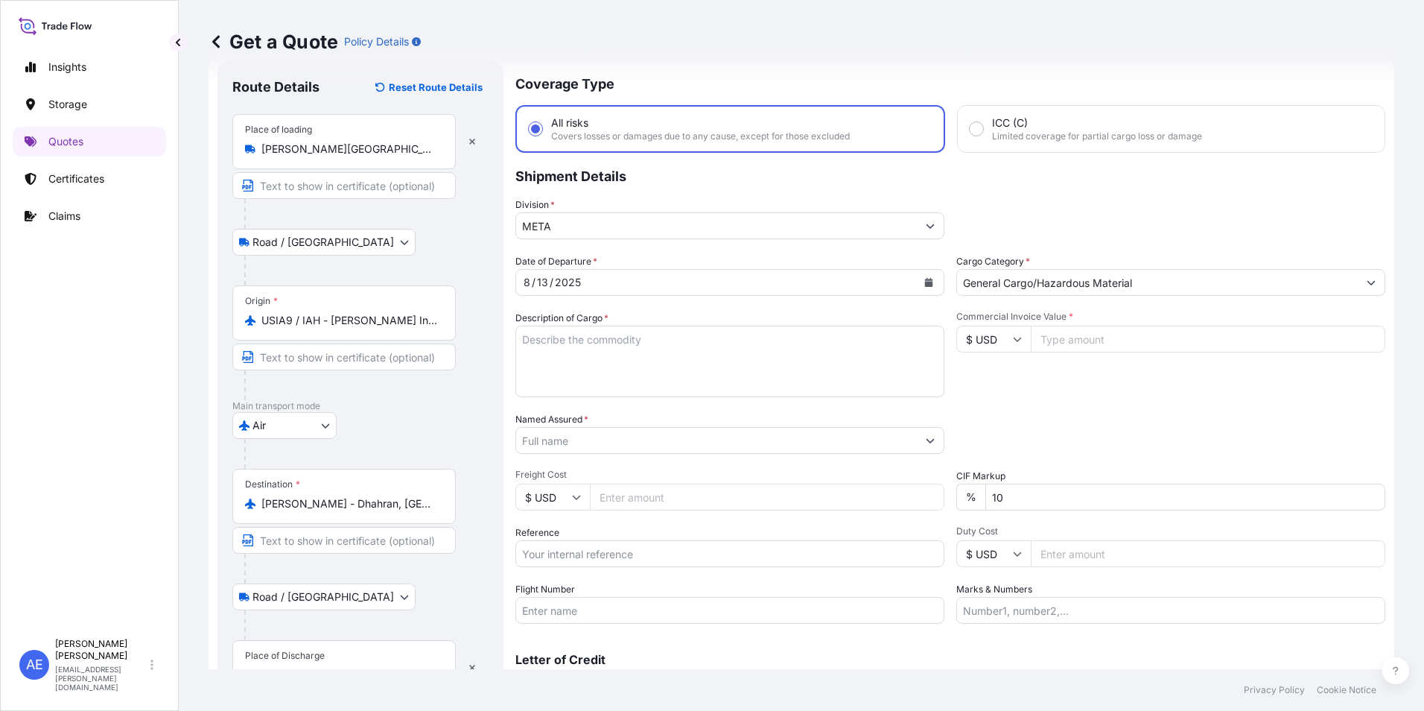
click at [1016, 363] on div "Commercial Invoice Value * $ USD" at bounding box center [1170, 354] width 429 height 86
click at [1084, 343] on input "Commercial Invoice Value *" at bounding box center [1208, 338] width 355 height 27
click at [1085, 343] on input "Commercial Invoice Value *" at bounding box center [1208, 338] width 355 height 27
paste input "6641.25"
type input "6641.25"
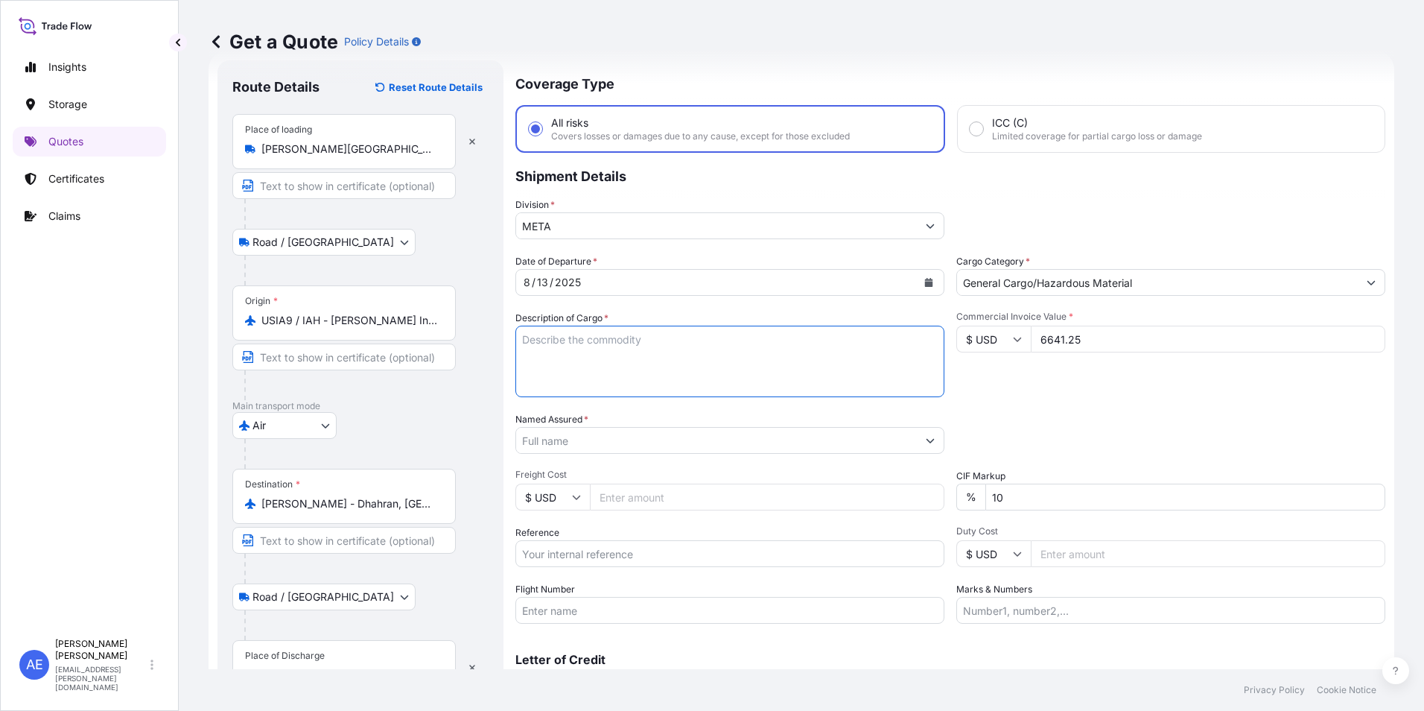
click at [618, 365] on textarea "Description of Cargo *" at bounding box center [729, 361] width 429 height 72
paste textarea "VERIFIRE PANEL ASSEMBLY, INTERNATIONAL, SINGLE MODE VERSION"
type textarea "VERIFIRE PANEL ASSEMBLY, INTERNATIONAL, SINGLE MODE VERSION"
click at [594, 447] on input "Named Assured *" at bounding box center [714, 440] width 396 height 27
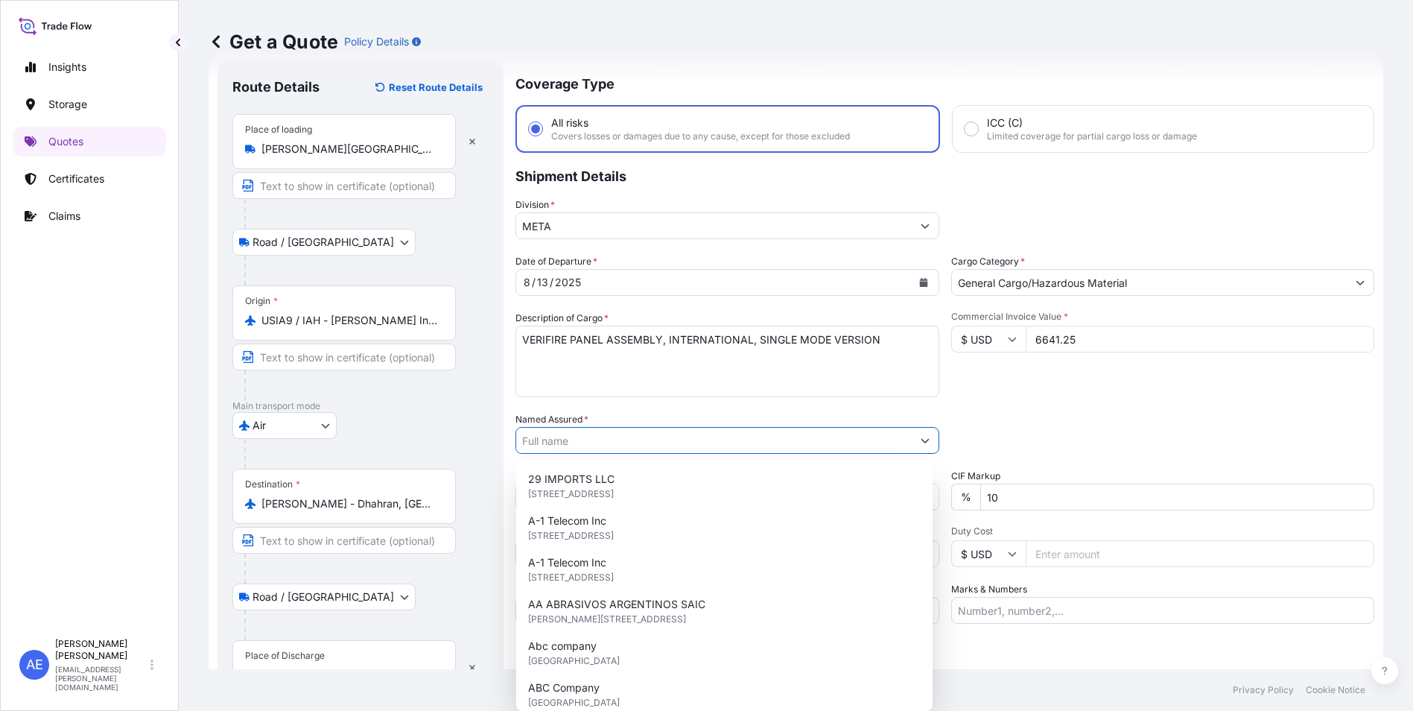
paste input "Hunting Energy Saudi Arabia LLC"
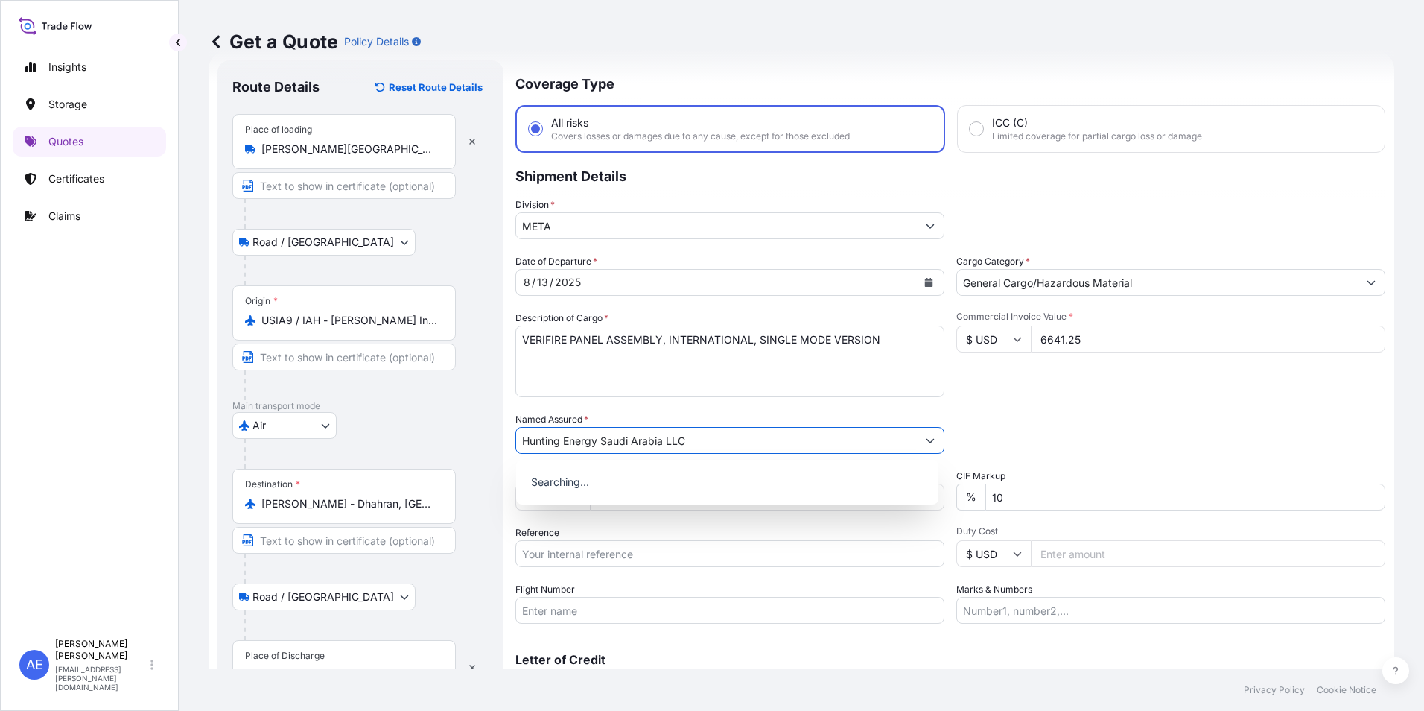
type input "Hunting Energy Saudi Arabia LLC"
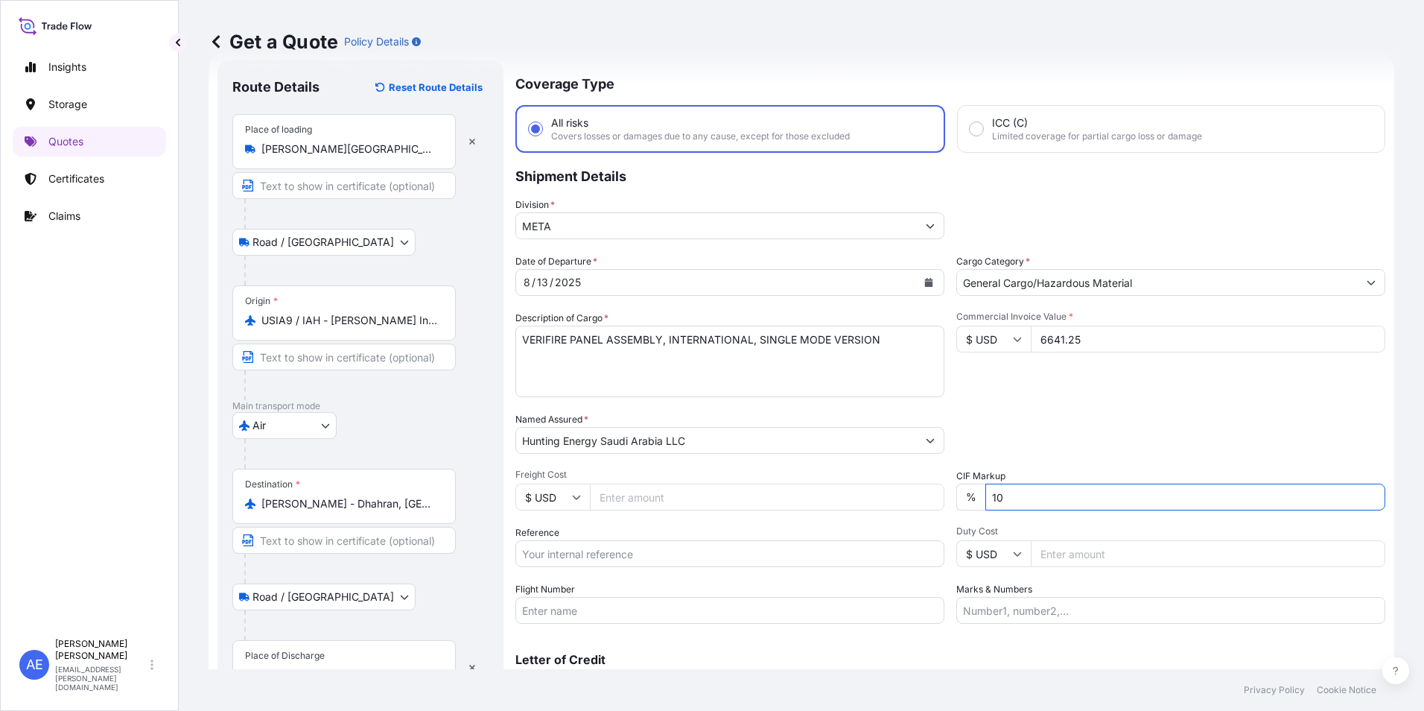
drag, startPoint x: 1049, startPoint y: 495, endPoint x: 415, endPoint y: 556, distance: 636.9
click at [577, 521] on div "Date of Departure * [DATE] Cargo Category * General Cargo/Hazardous Material De…" at bounding box center [950, 438] width 870 height 369
type input "0"
click at [553, 549] on input "Reference" at bounding box center [729, 553] width 429 height 27
paste input "AWB:3176800782 SSLS2931"
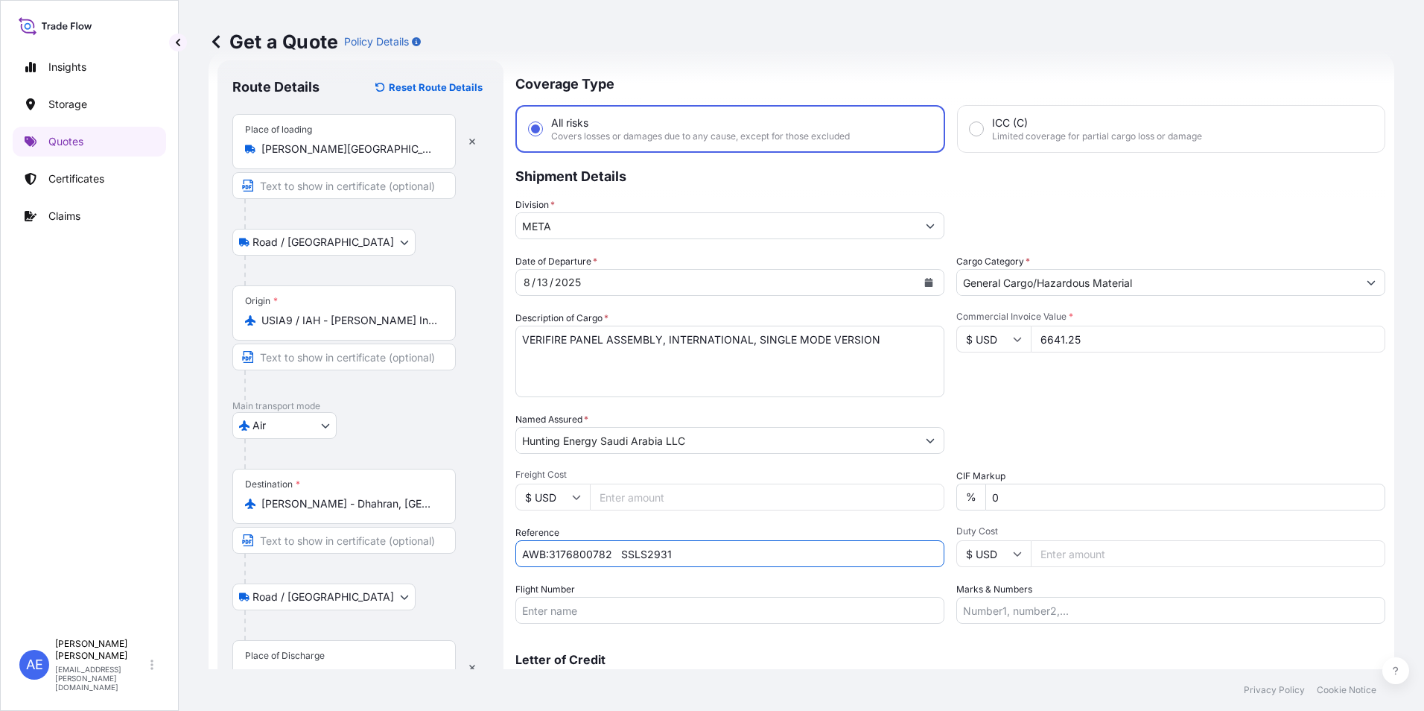
click at [617, 553] on input "AWB:3176800782 SSLS2931" at bounding box center [729, 553] width 429 height 27
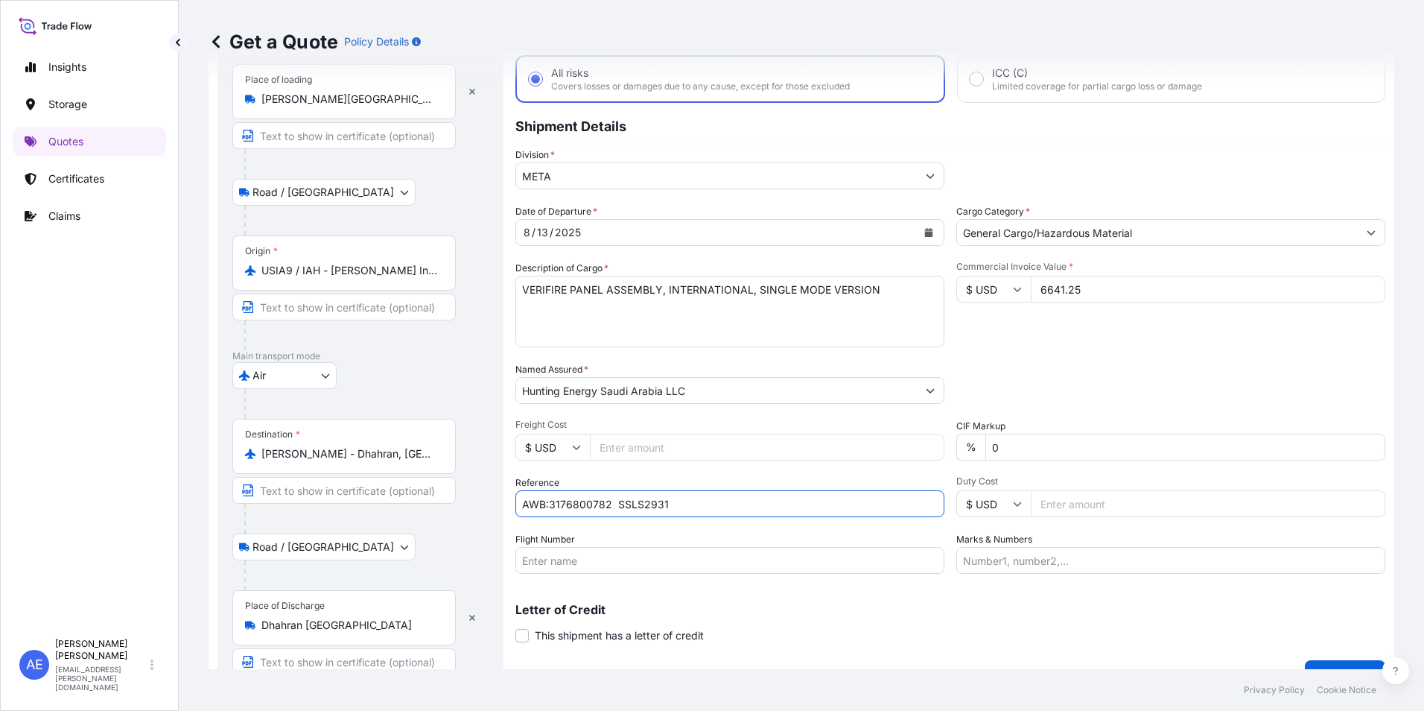
scroll to position [112, 0]
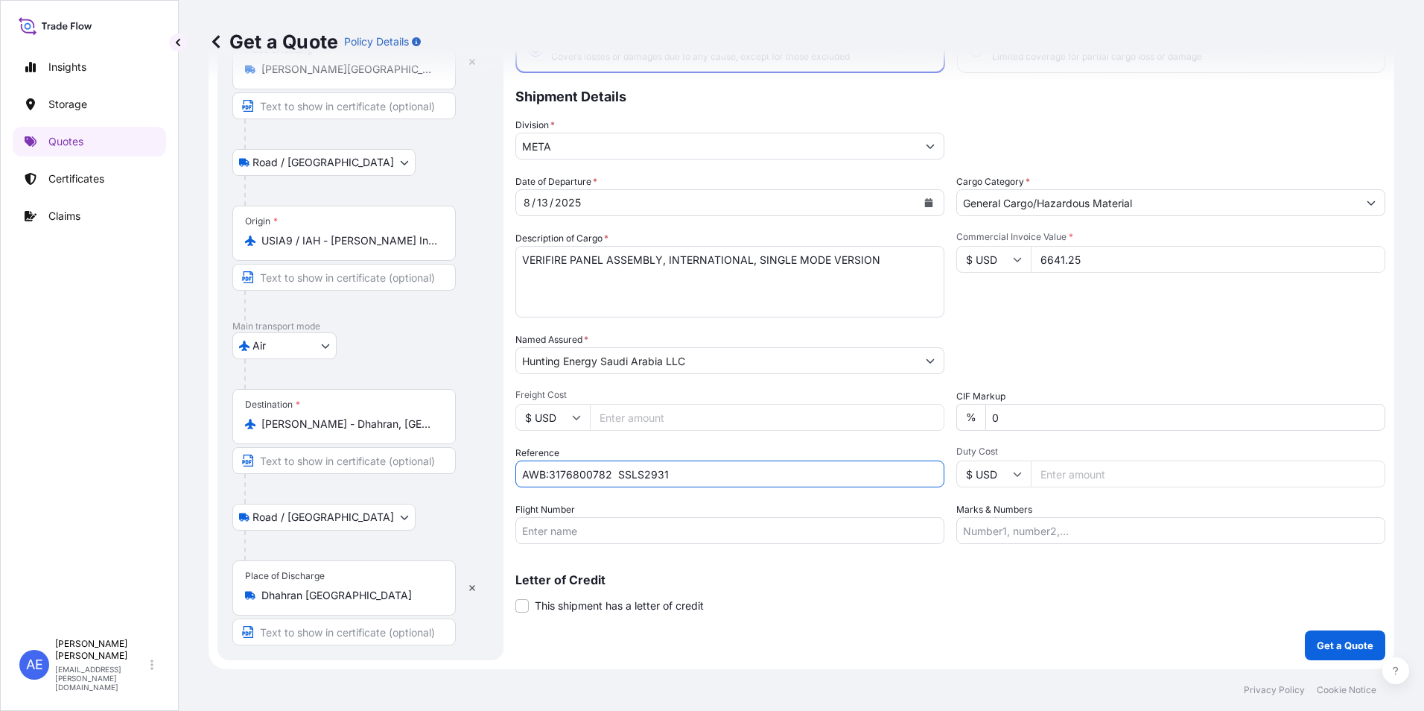
type input "AWB:3176800782 SSLS2931"
click at [1321, 641] on p "Get a Quote" at bounding box center [1345, 645] width 57 height 15
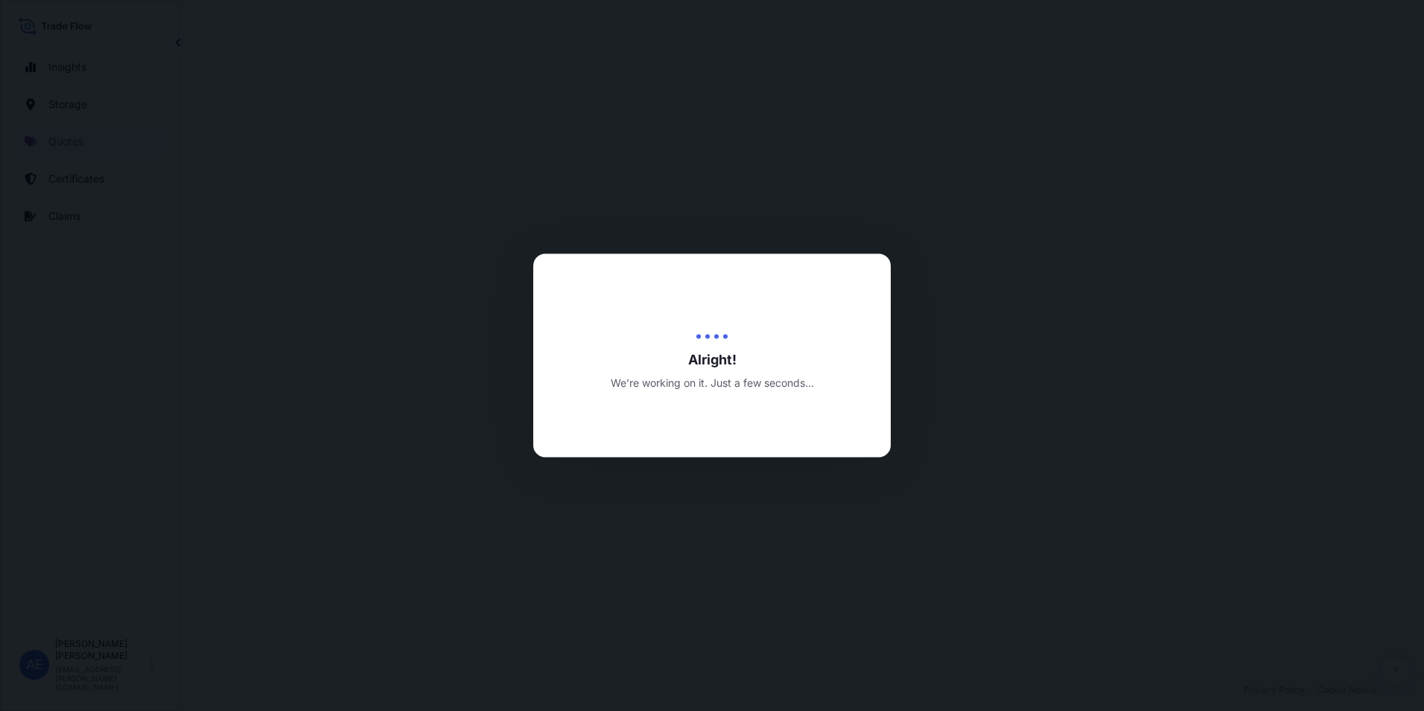
select select "Road / [GEOGRAPHIC_DATA]"
select select "Air"
select select "Road / [GEOGRAPHIC_DATA]"
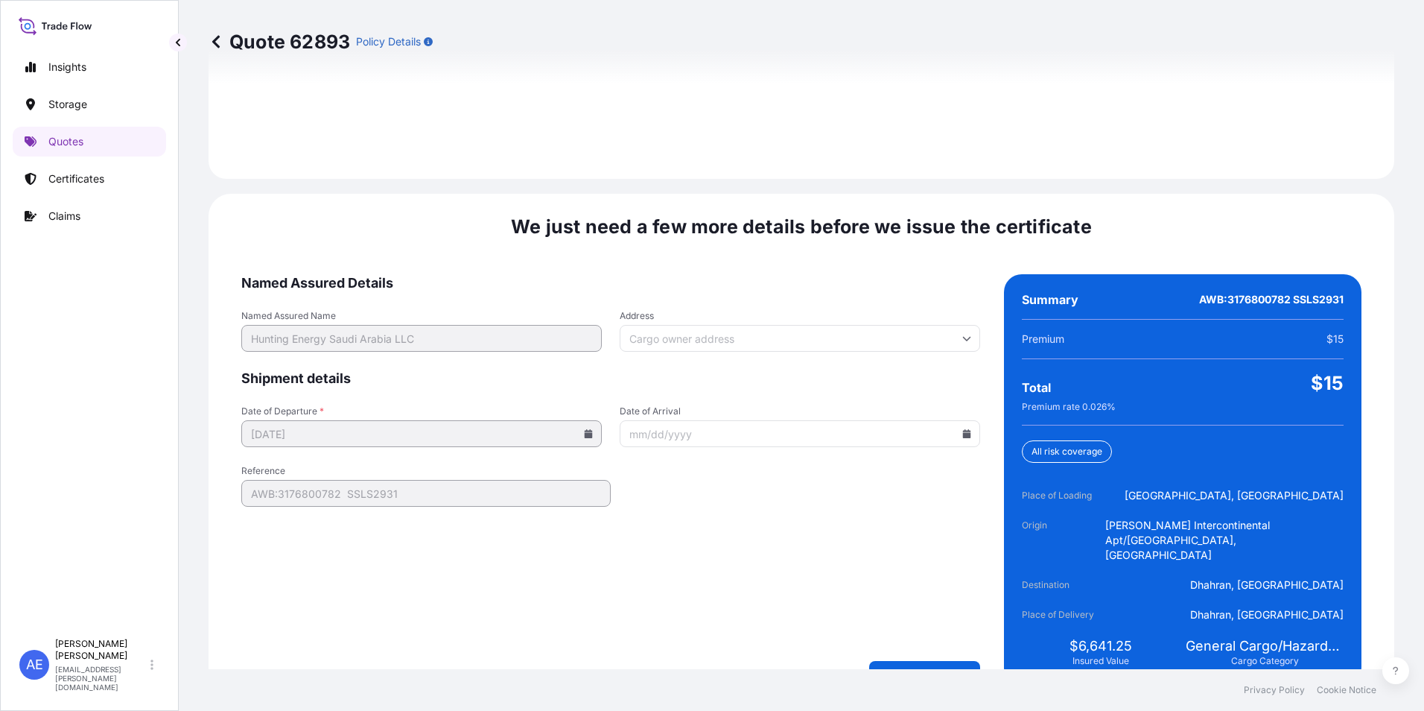
scroll to position [2246, 0]
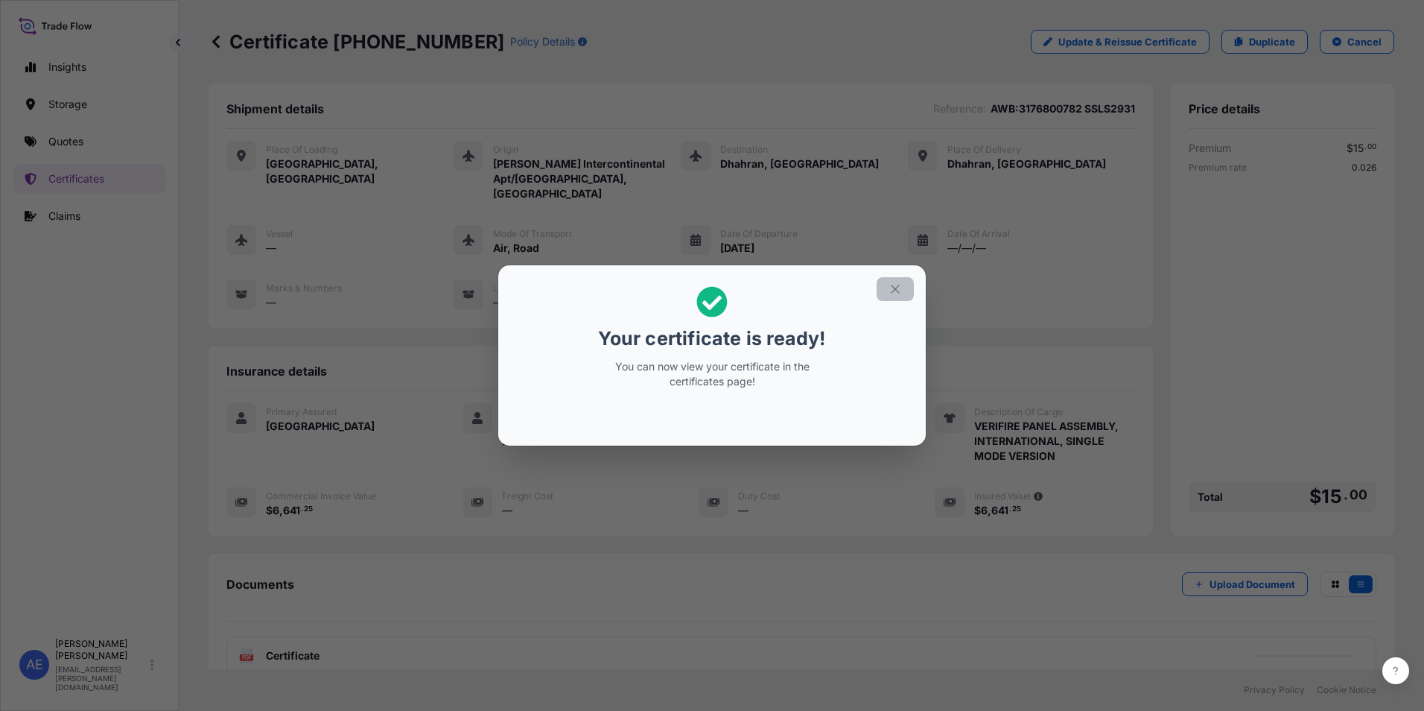
click at [895, 296] on button "button" at bounding box center [895, 289] width 37 height 24
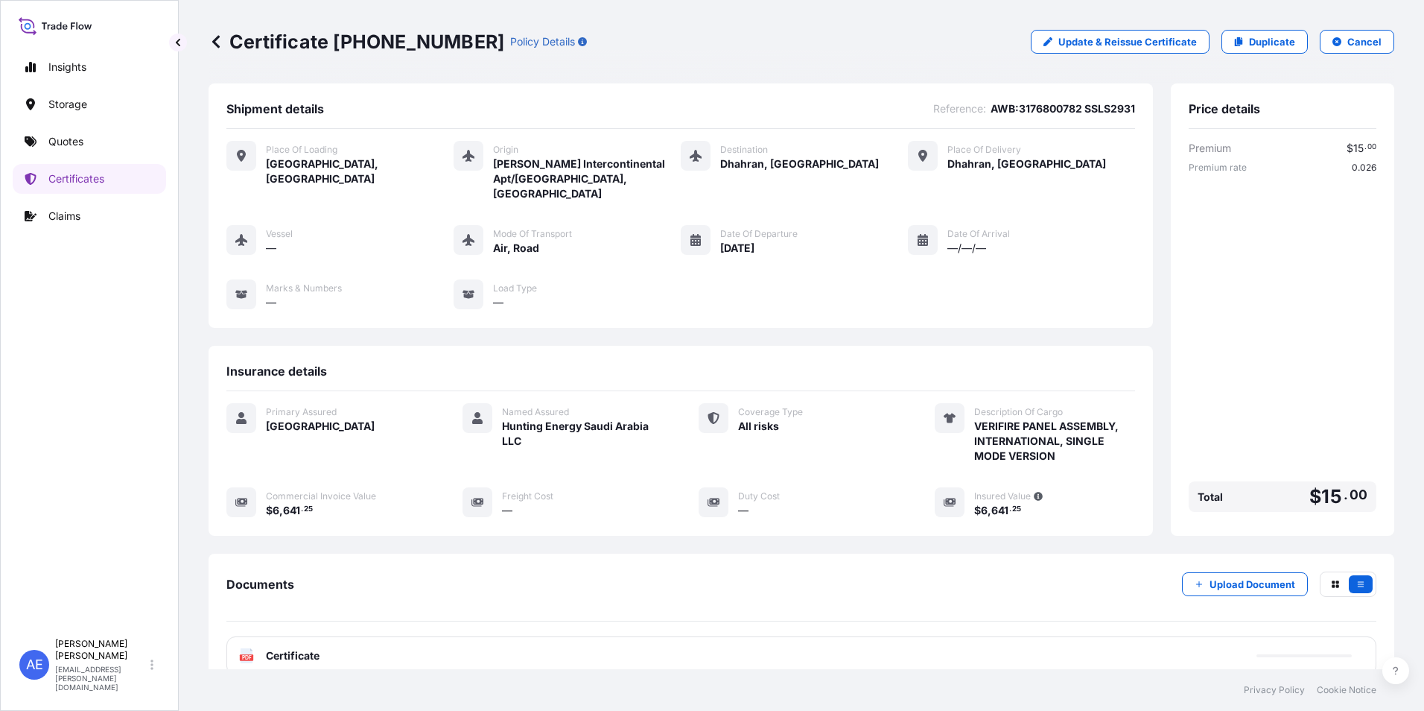
click at [371, 638] on div "PDF Certificate" at bounding box center [801, 655] width 1150 height 39
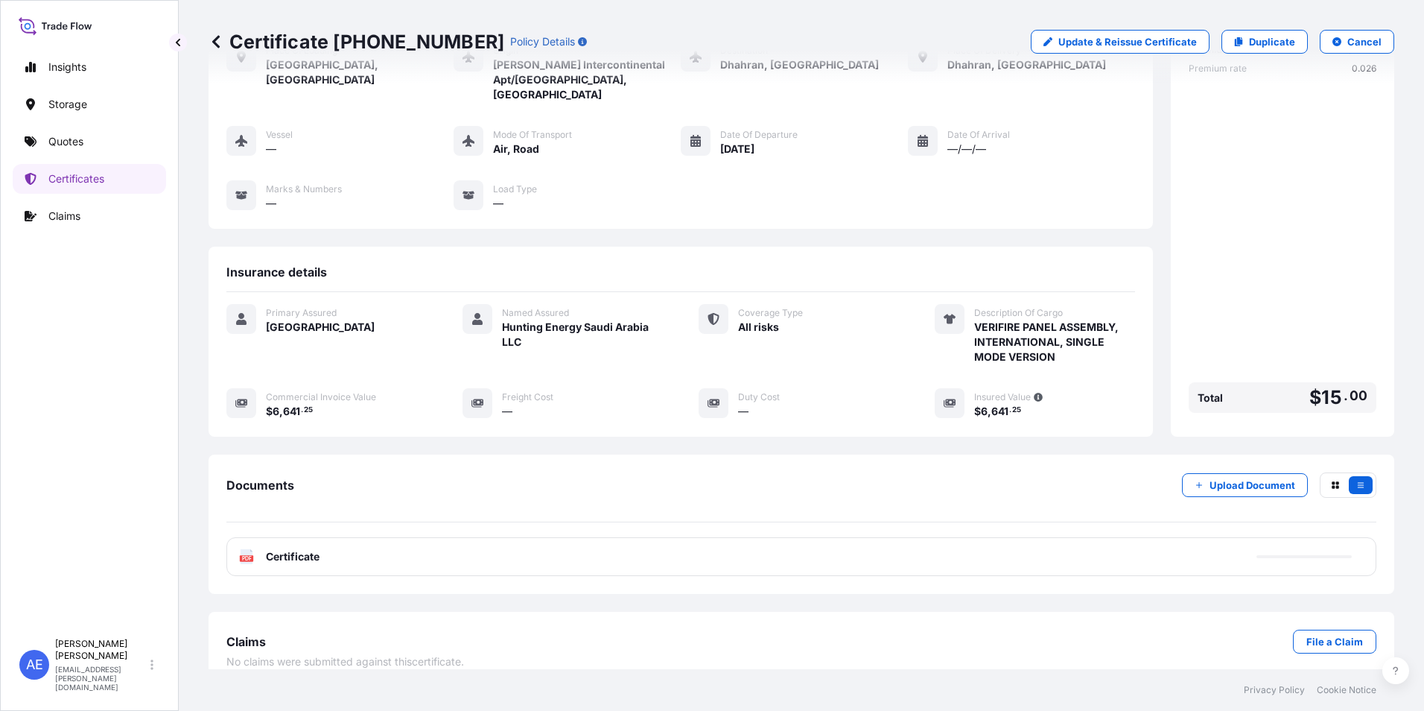
scroll to position [102, 0]
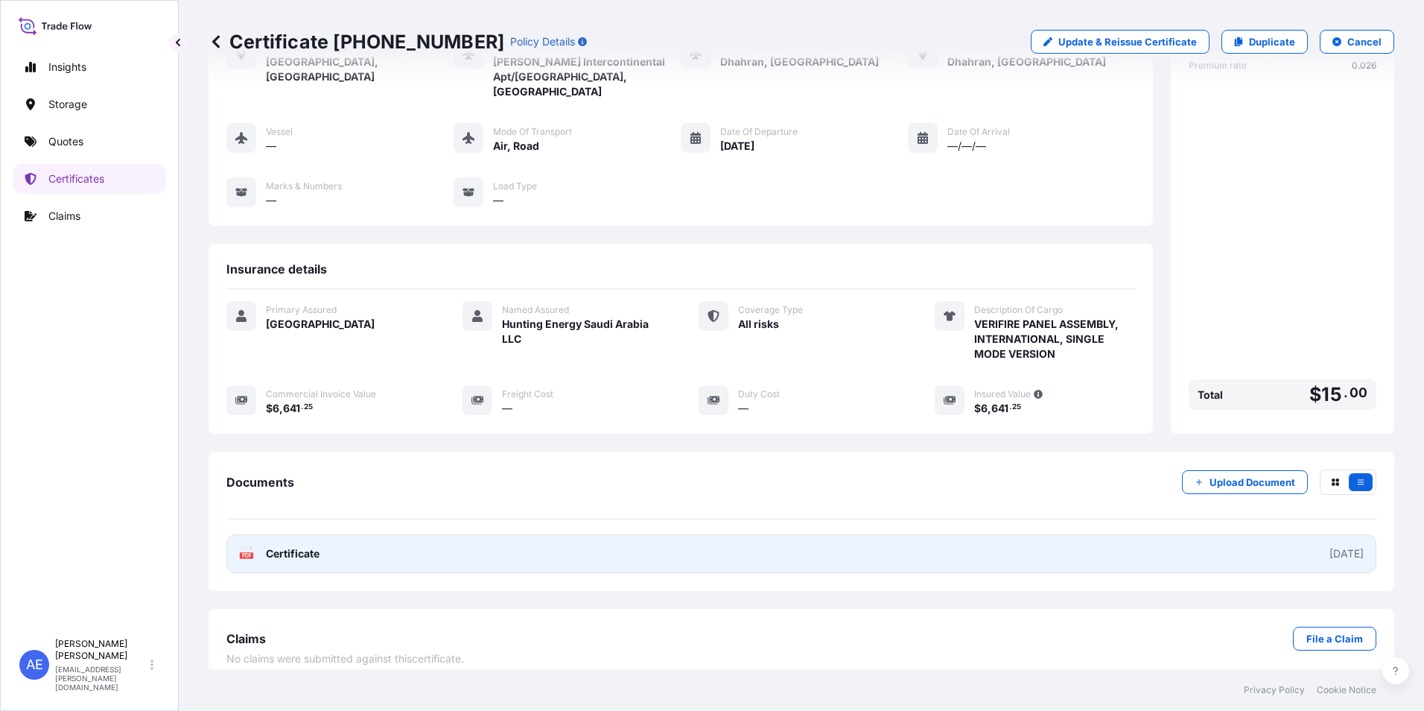
click at [428, 537] on link "PDF Certificate [DATE]" at bounding box center [801, 553] width 1150 height 39
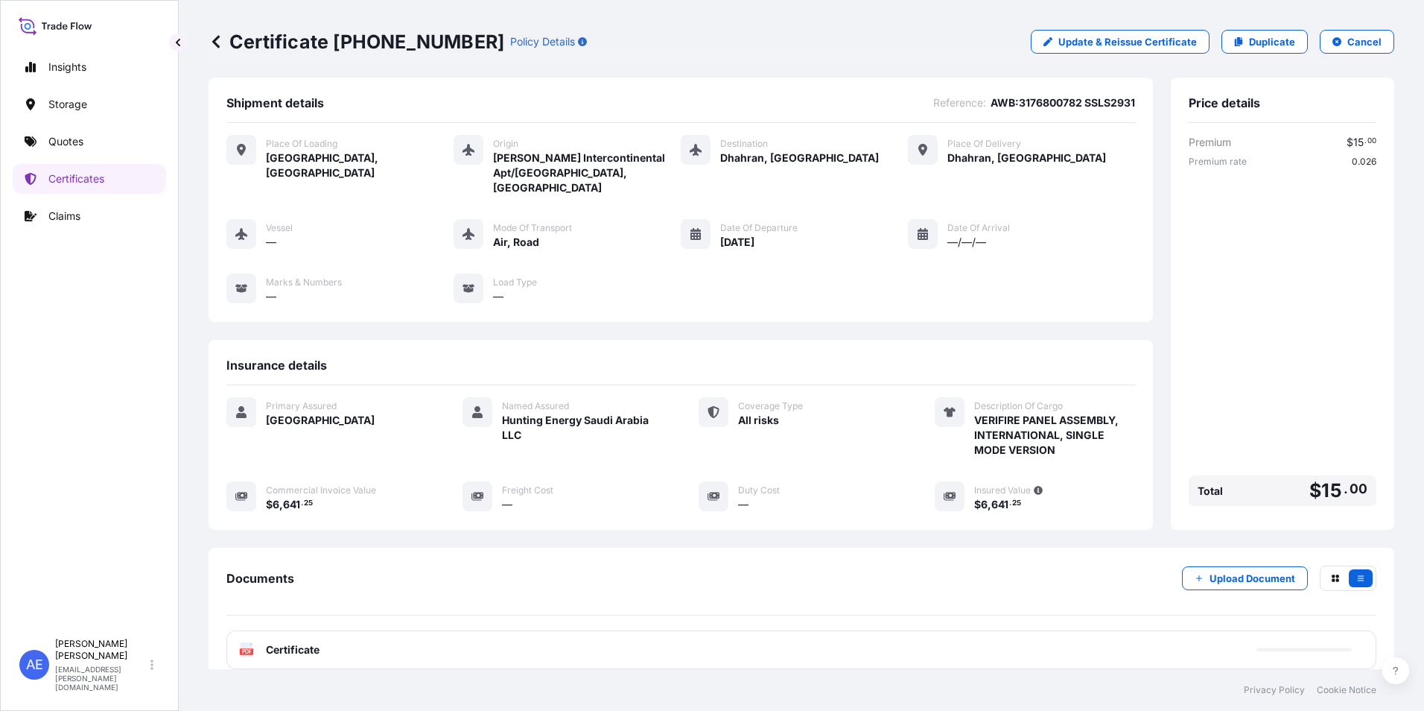
scroll to position [0, 0]
